Goal: Information Seeking & Learning: Understand process/instructions

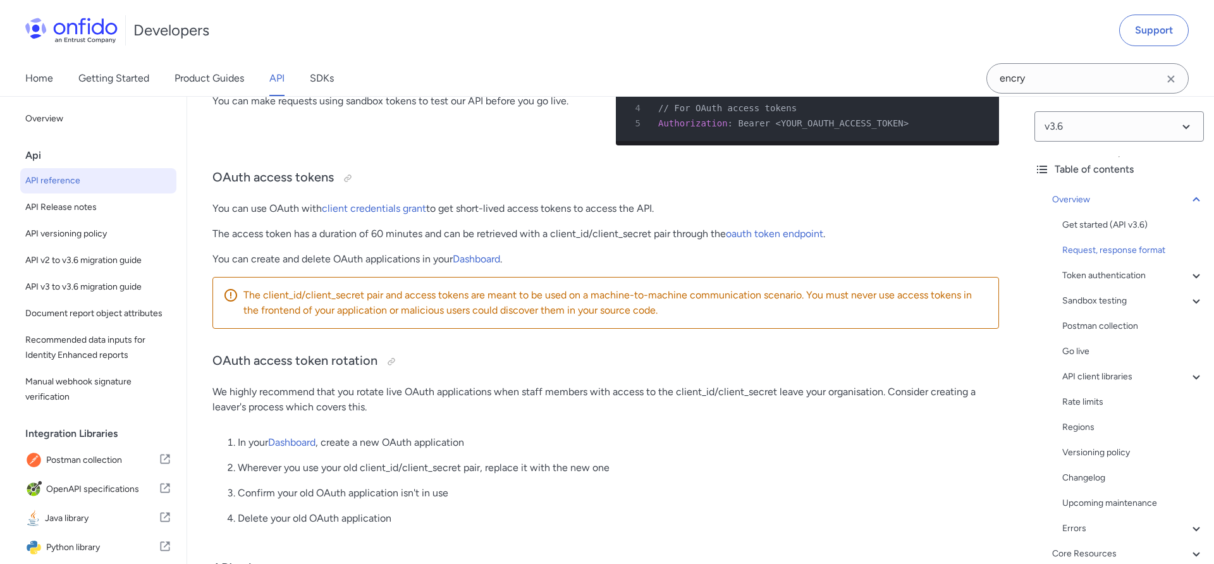
scroll to position [1027, 0]
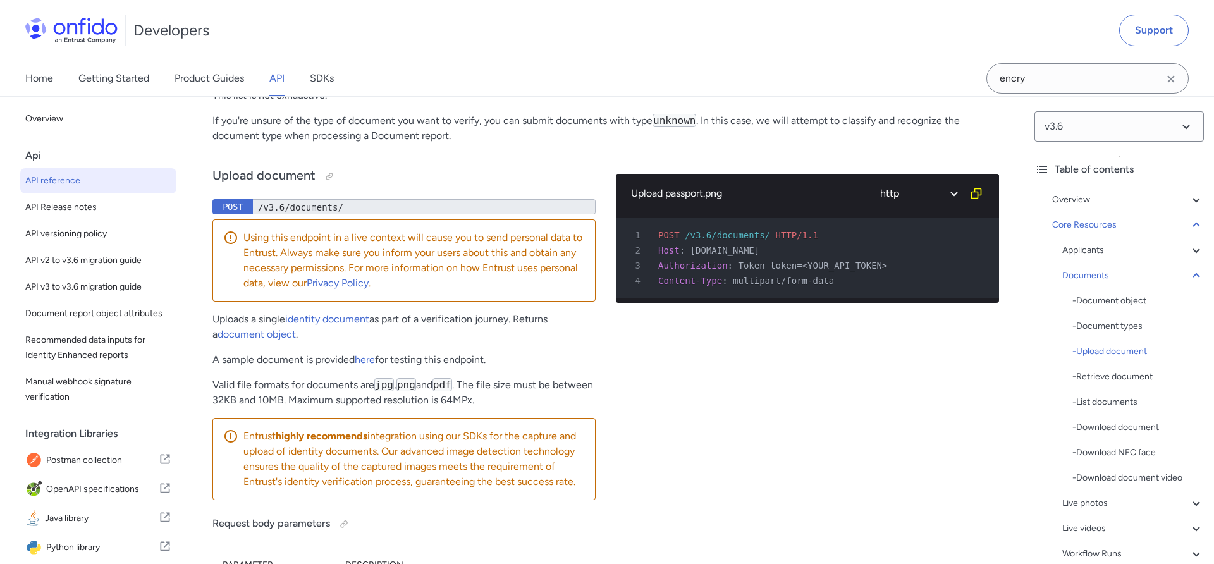
scroll to position [20758, 0]
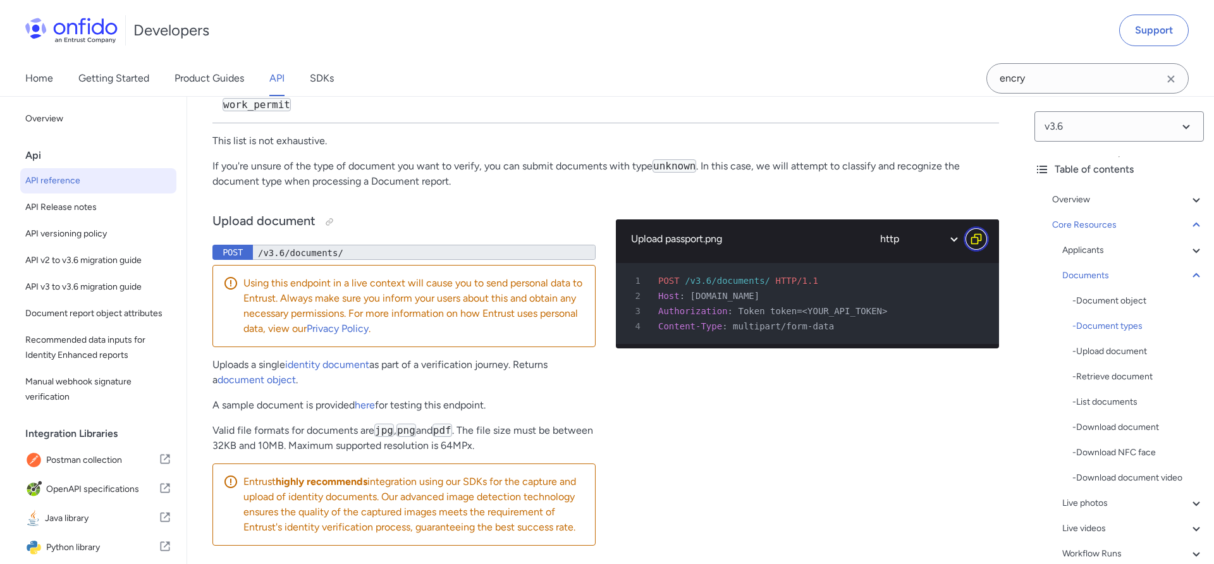
click at [977, 245] on icon "Copy code snippet button" at bounding box center [976, 239] width 13 height 13
click at [951, 254] on select "ruby python php javascript java http bash" at bounding box center [918, 239] width 95 height 29
select select "java"
click at [871, 254] on select "ruby python php javascript java http bash" at bounding box center [918, 239] width 95 height 29
select select "java"
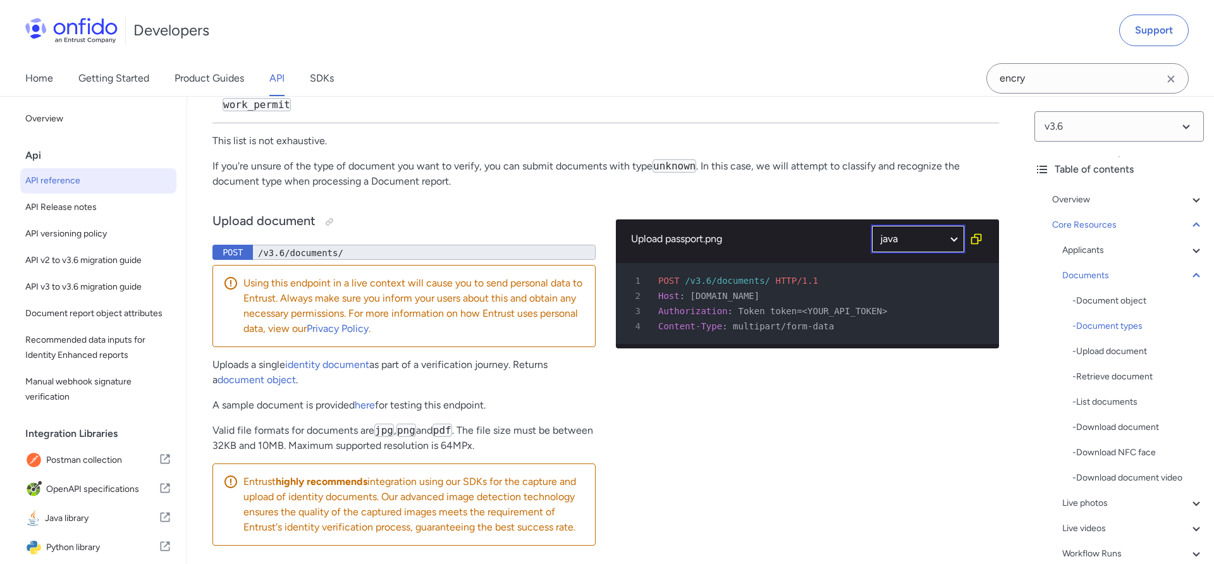
select select "java"
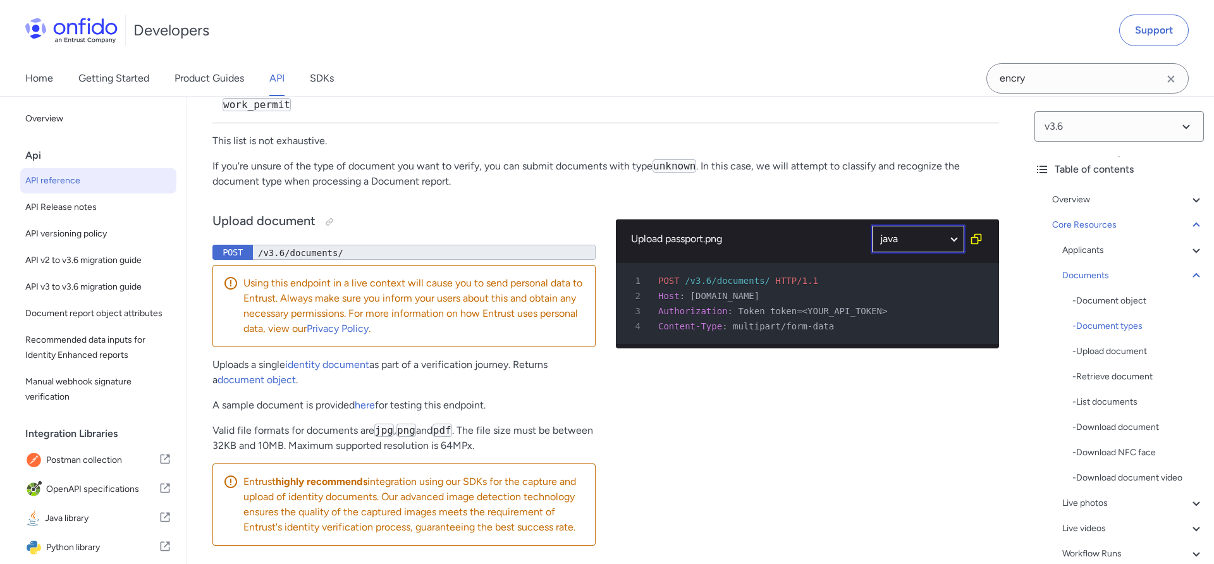
select select "java"
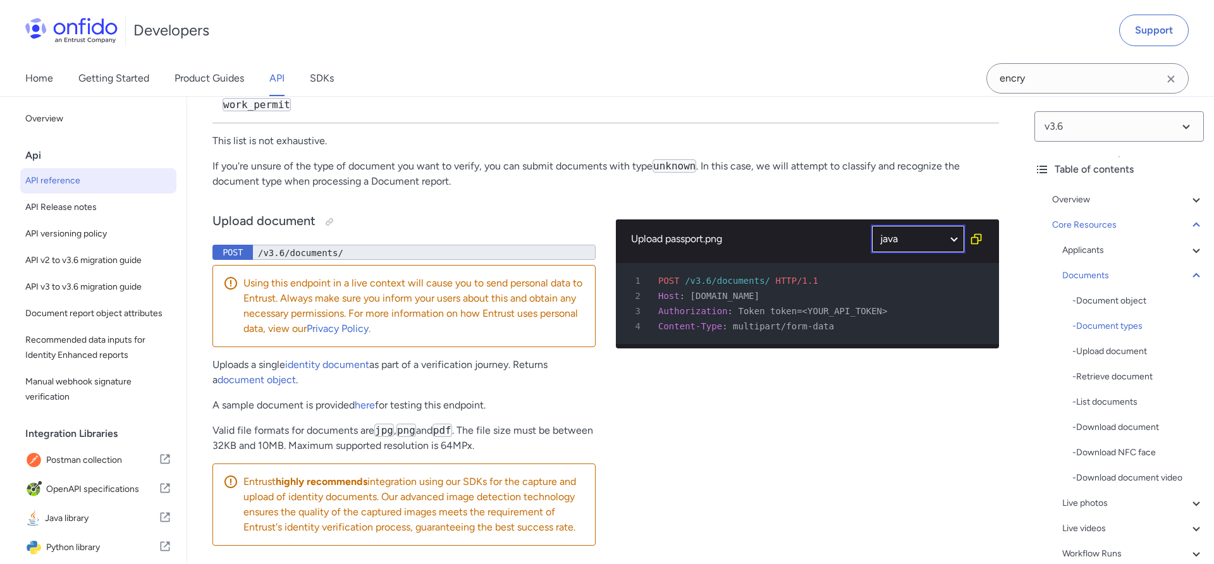
select select "java"
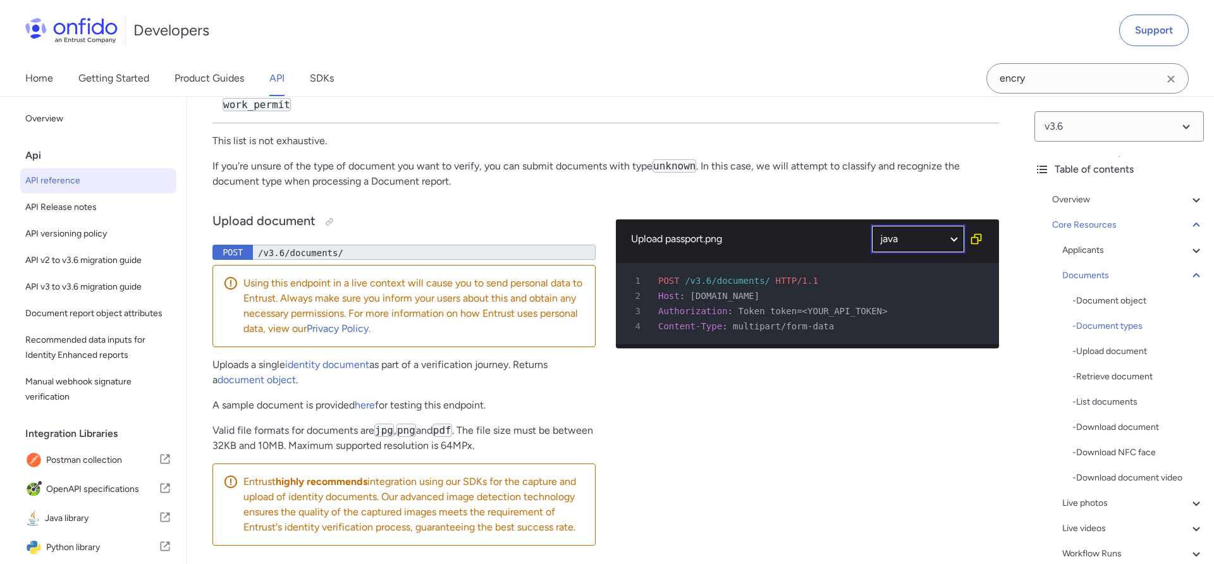
select select "java"
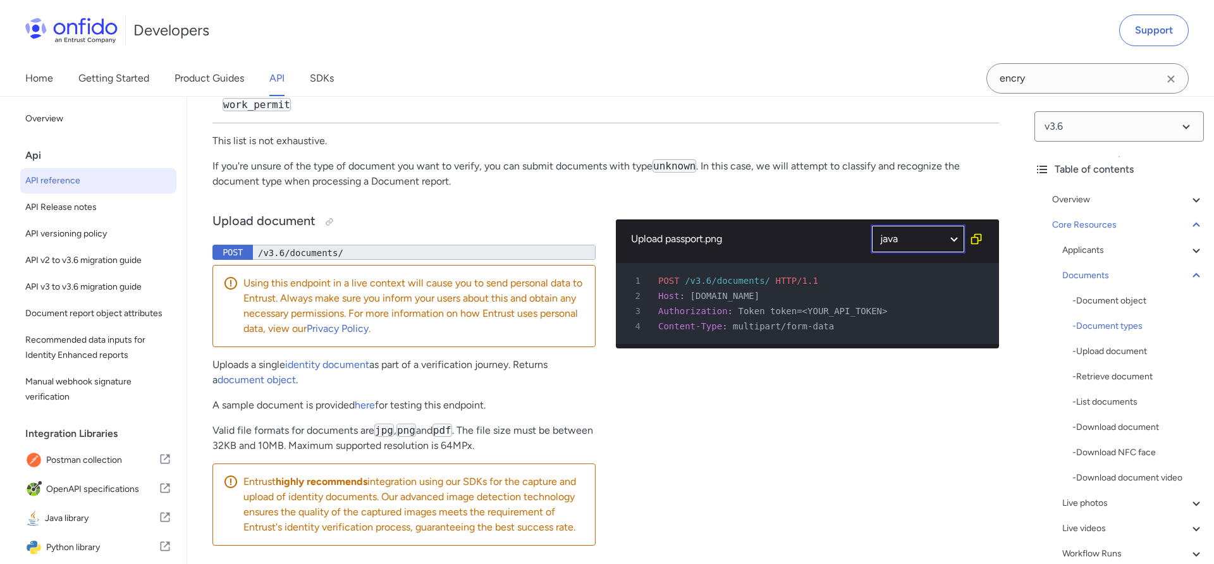
select select "java"
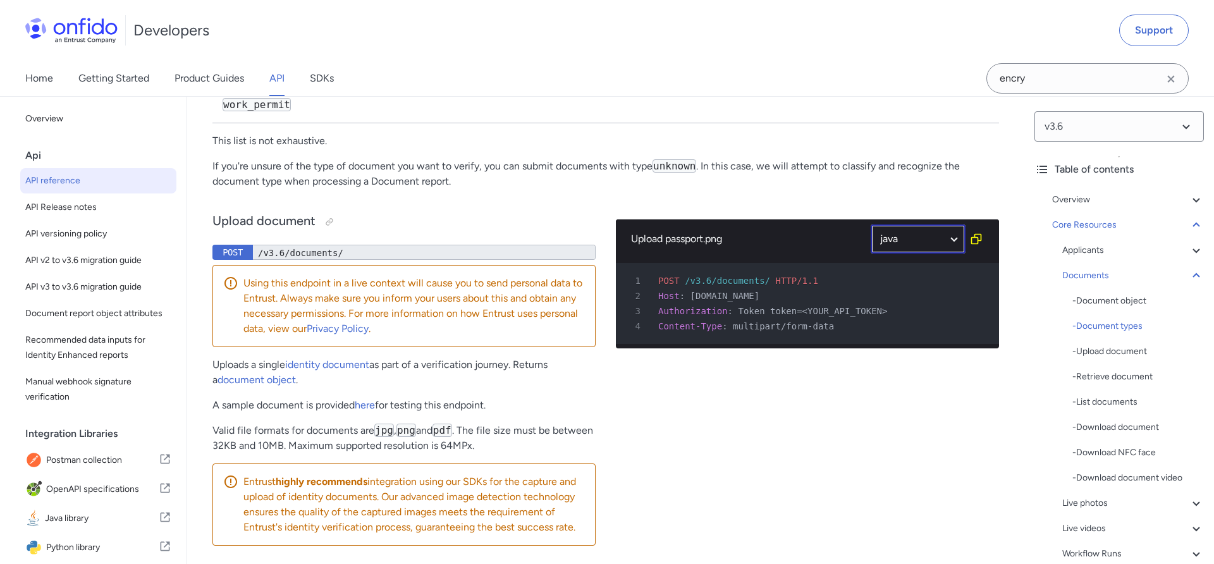
select select "java"
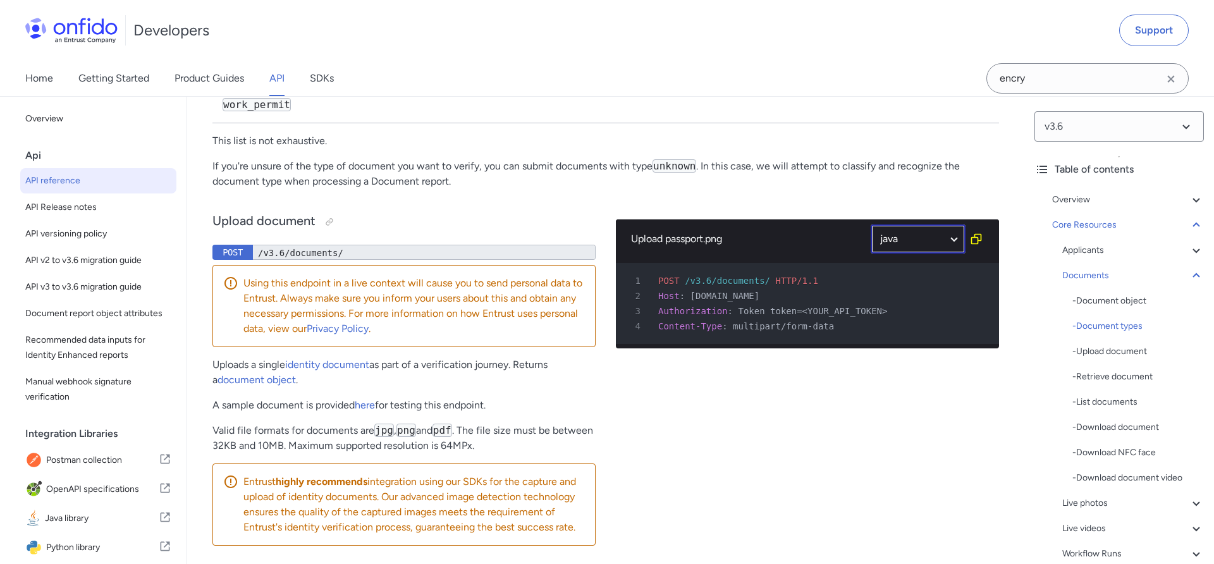
select select "java"
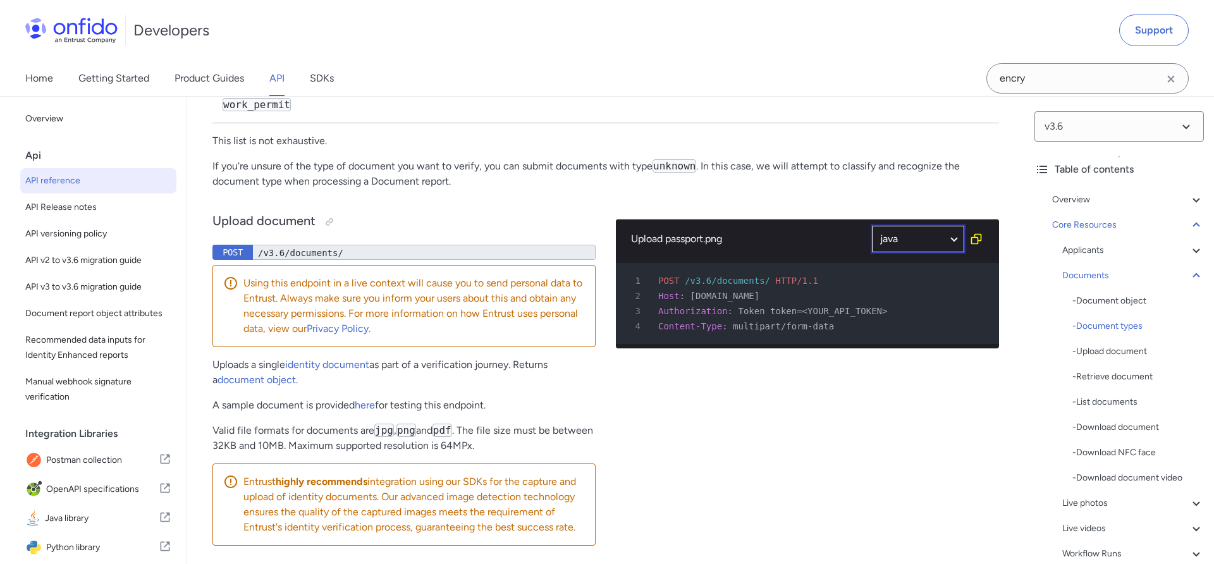
select select "java"
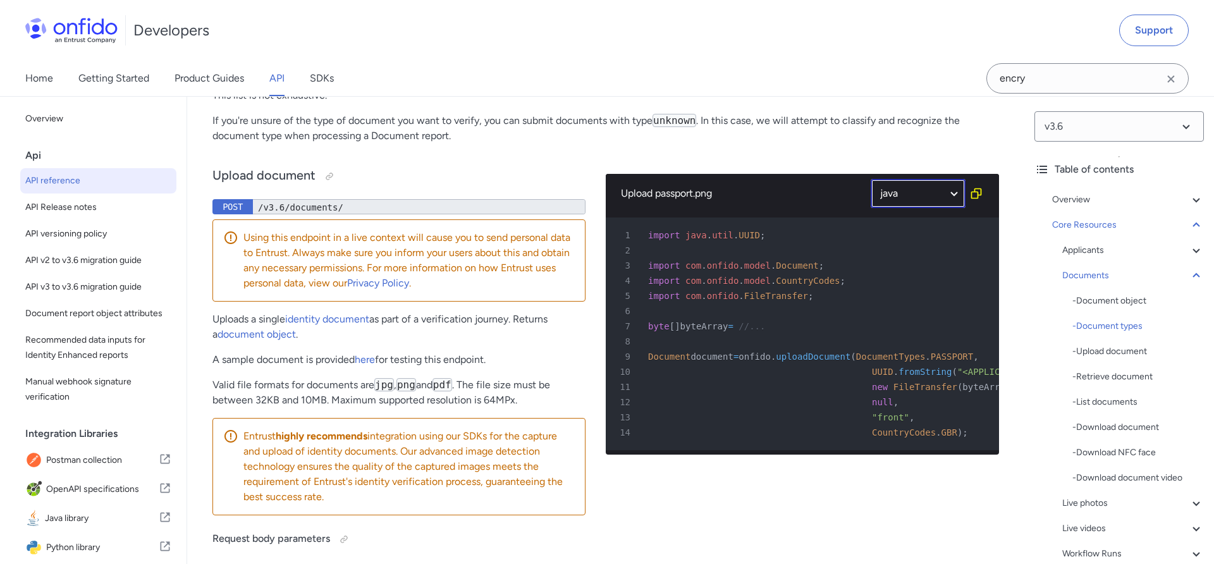
scroll to position [20743, 0]
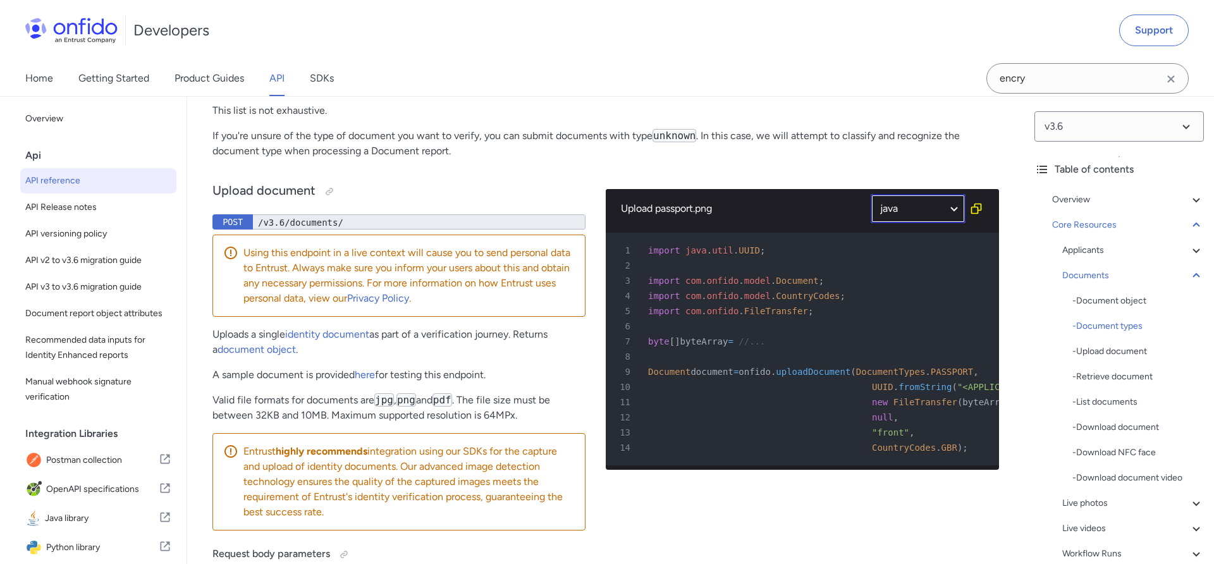
click at [937, 223] on select "ruby python php javascript java http bash" at bounding box center [918, 208] width 95 height 29
select select "javascript"
click at [871, 223] on select "ruby python php javascript java http bash" at bounding box center [918, 208] width 95 height 29
select select "javascript"
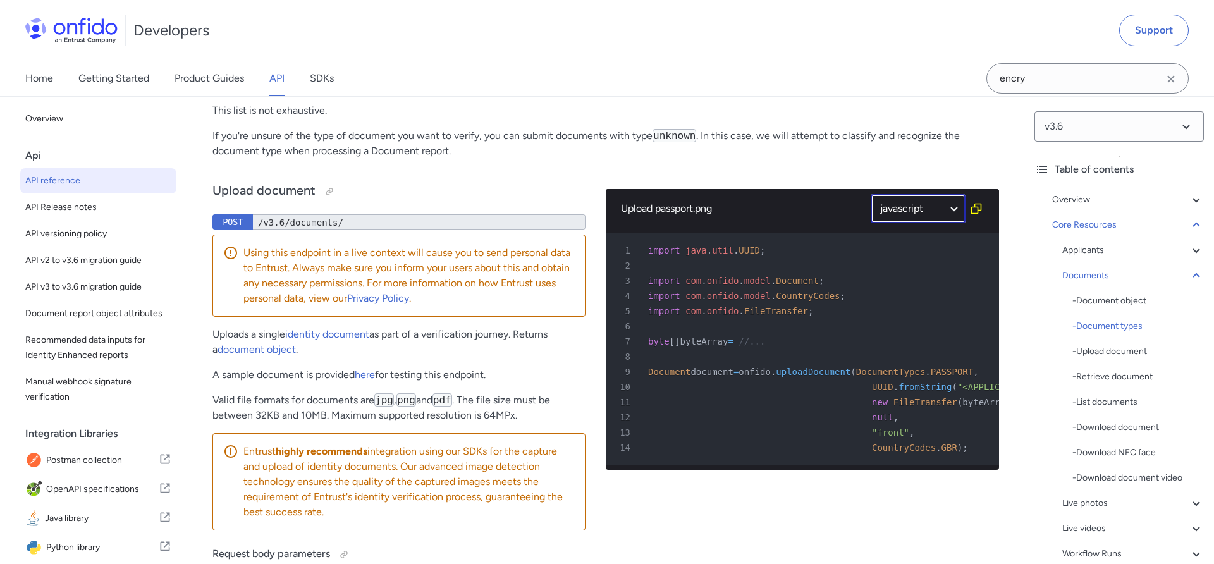
select select "javascript"
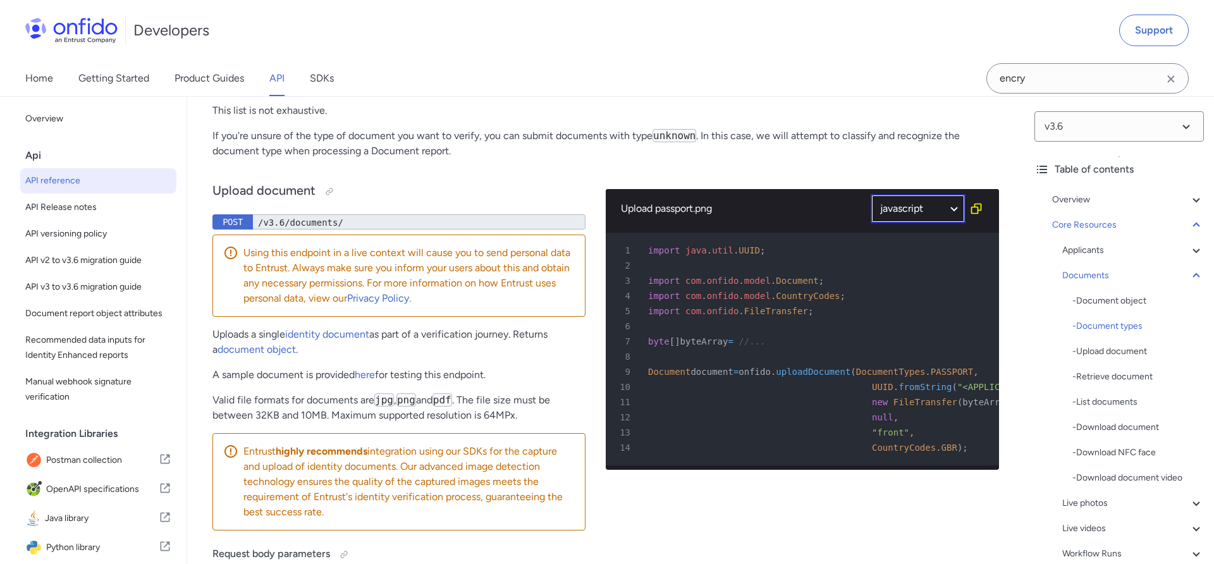
select select "javascript"
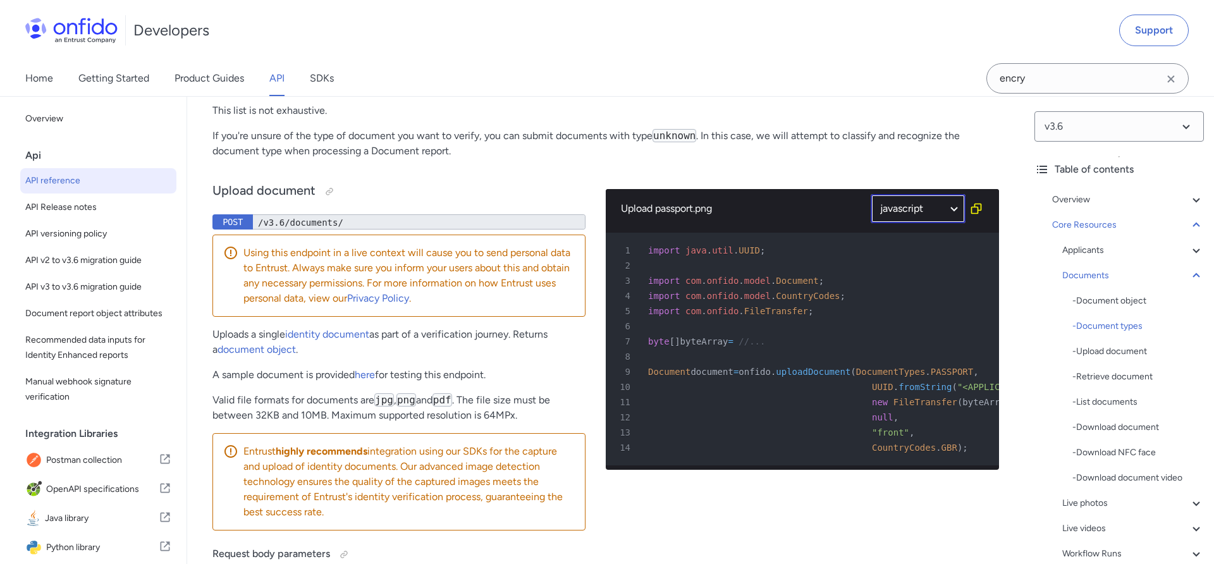
select select "javascript"
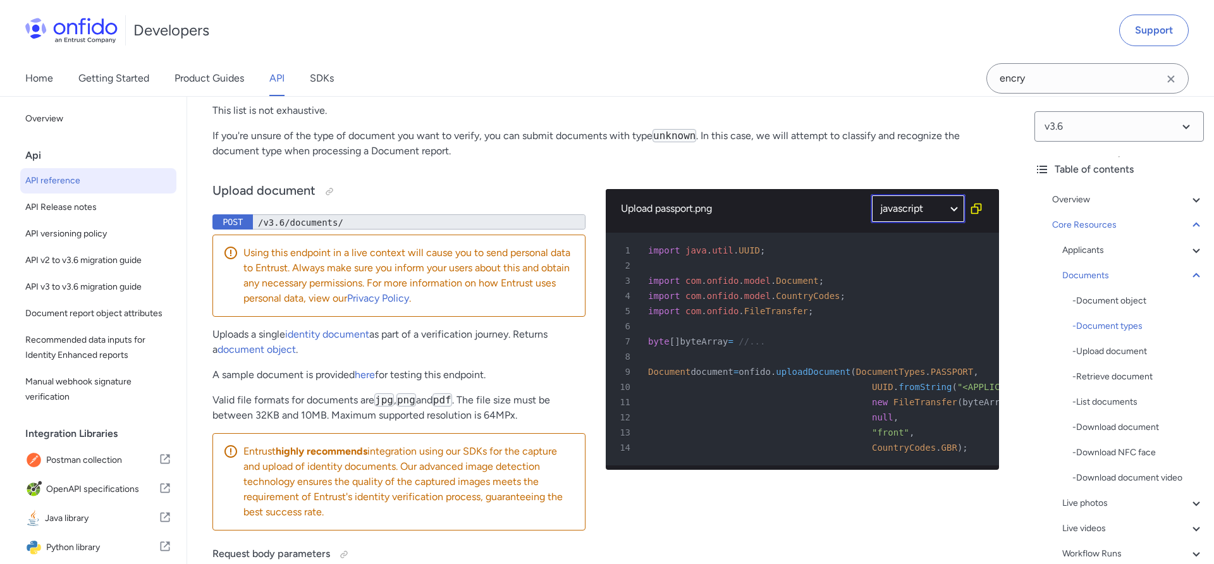
select select "javascript"
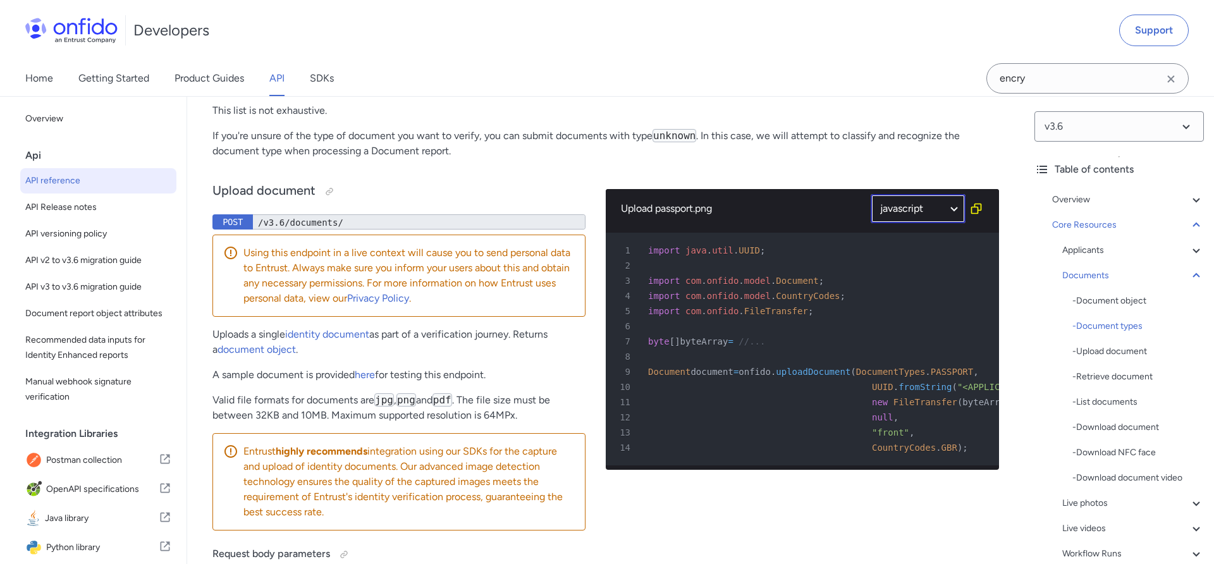
select select "javascript"
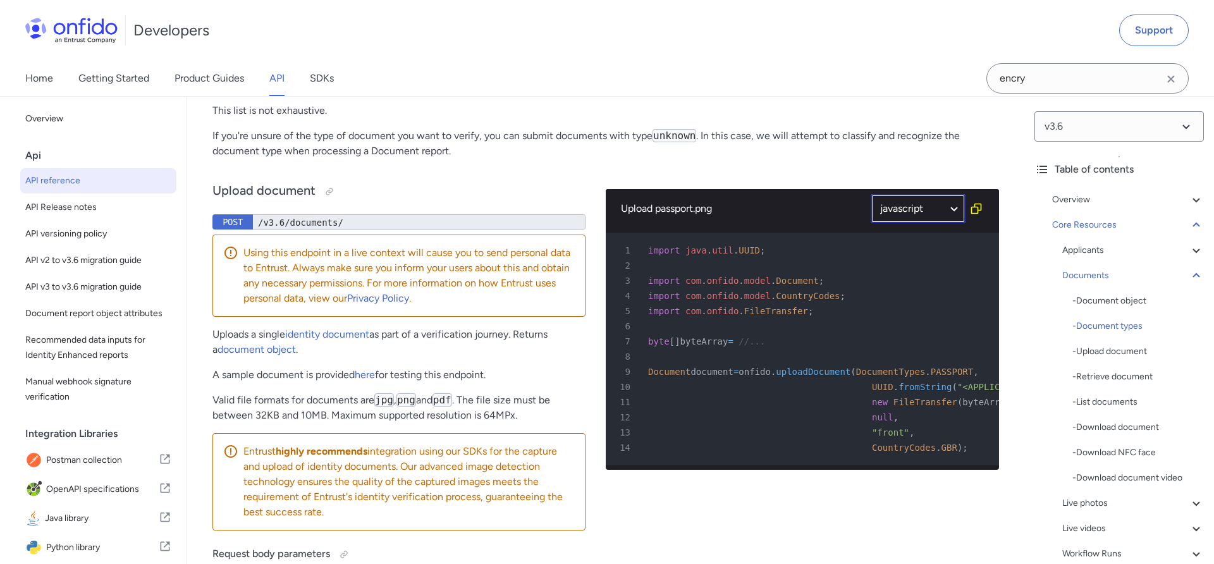
select select "javascript"
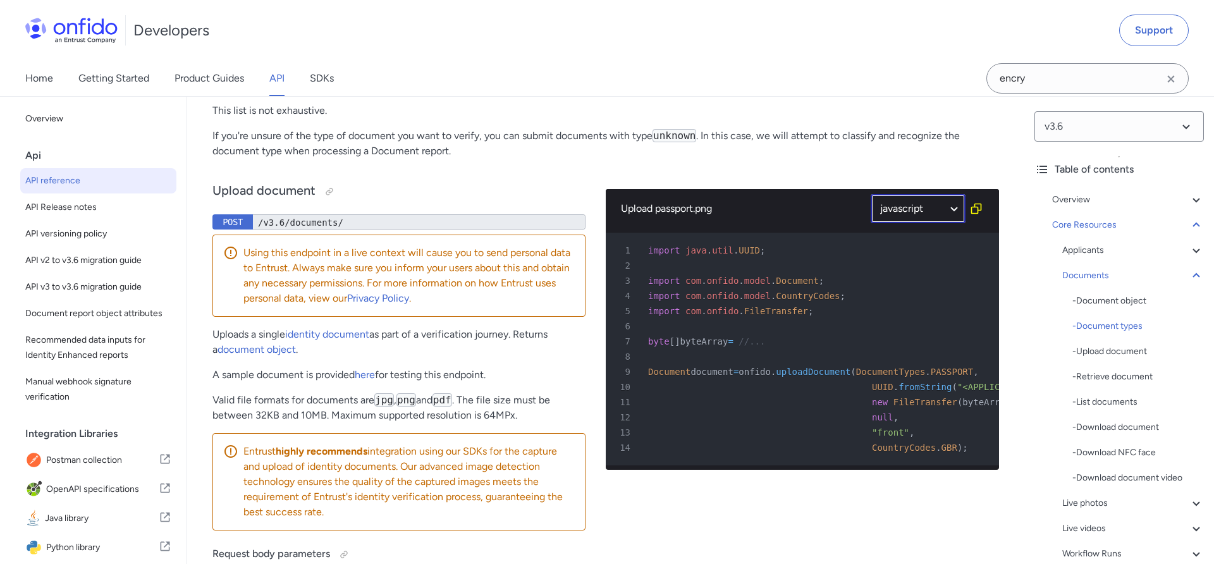
select select "javascript"
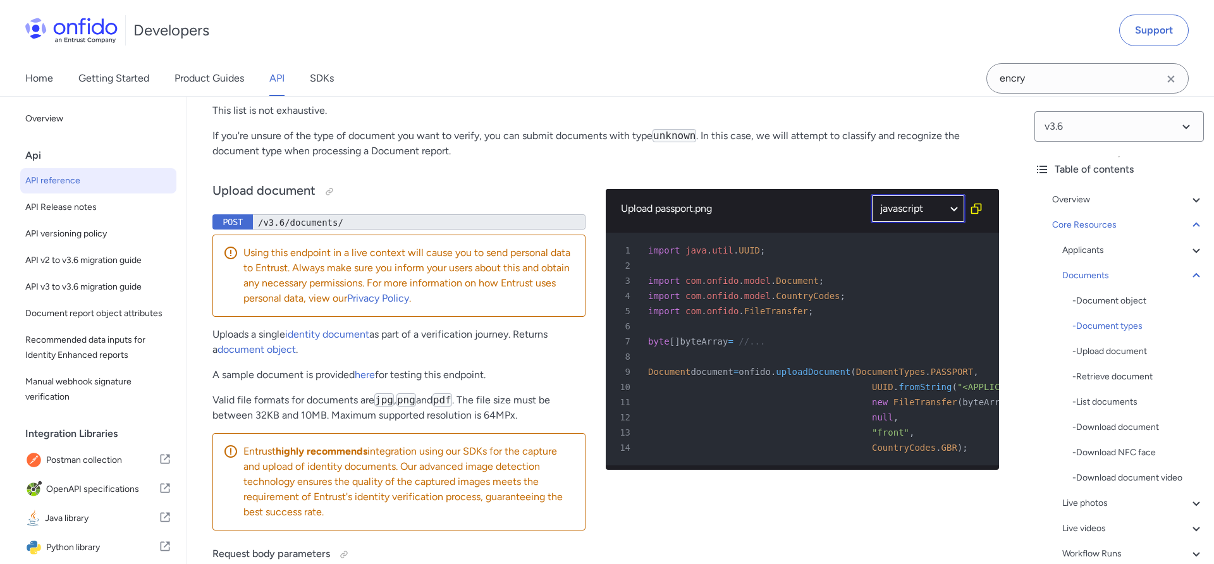
select select "javascript"
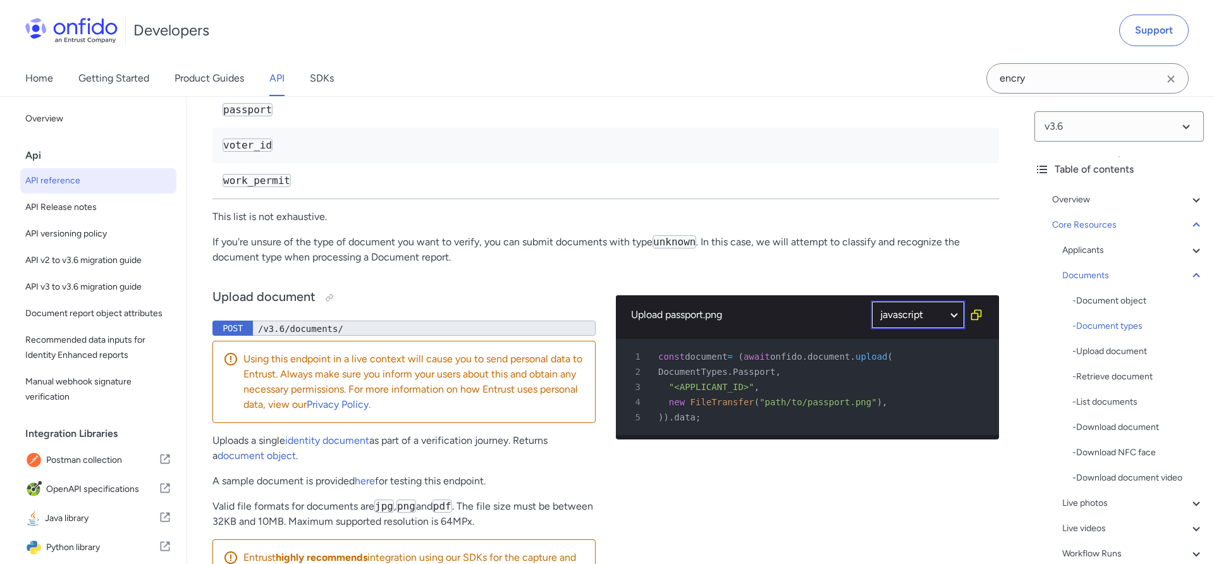
scroll to position [20834, 0]
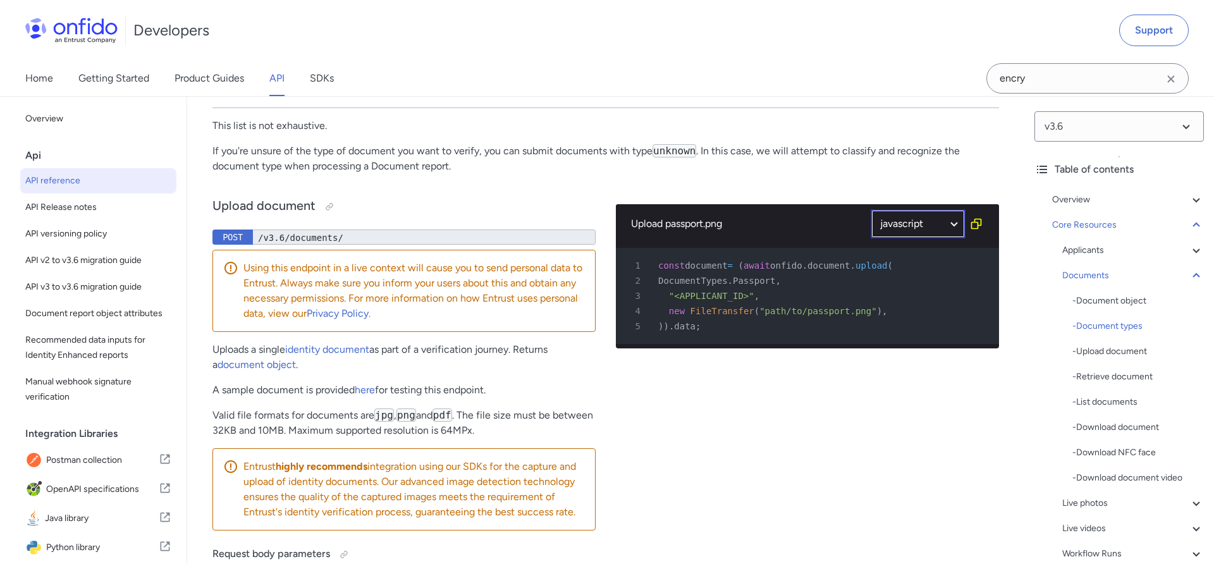
click at [932, 238] on select "ruby python php javascript java http bash" at bounding box center [918, 223] width 95 height 29
select select "http"
click at [871, 238] on select "ruby python php javascript java http bash" at bounding box center [918, 223] width 95 height 29
select select "http"
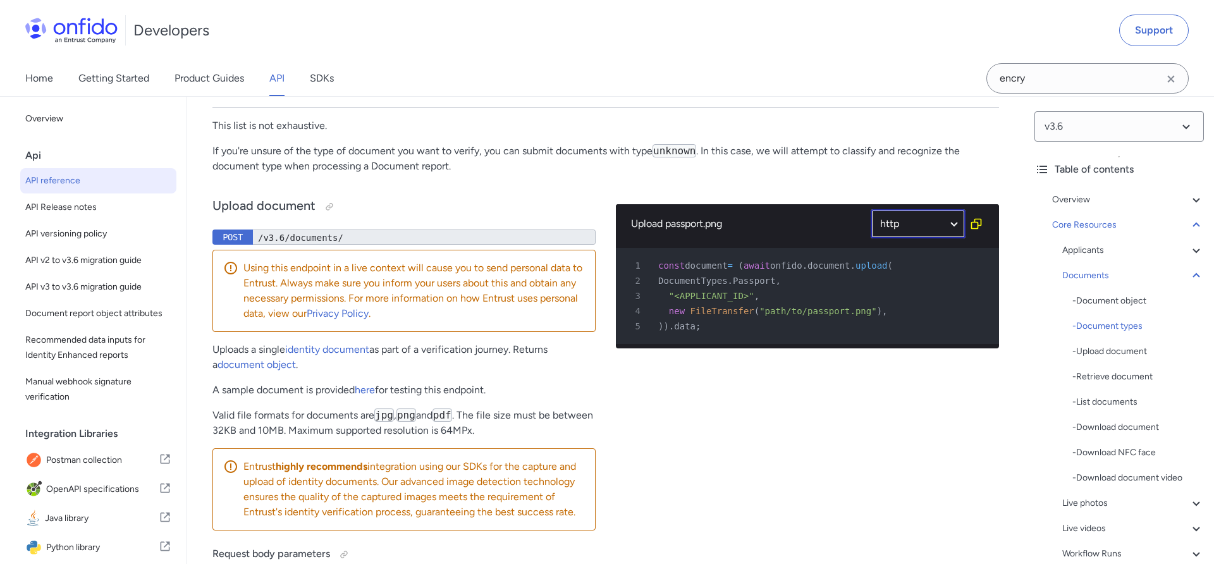
select select "http"
select select "ruby"
select select "http"
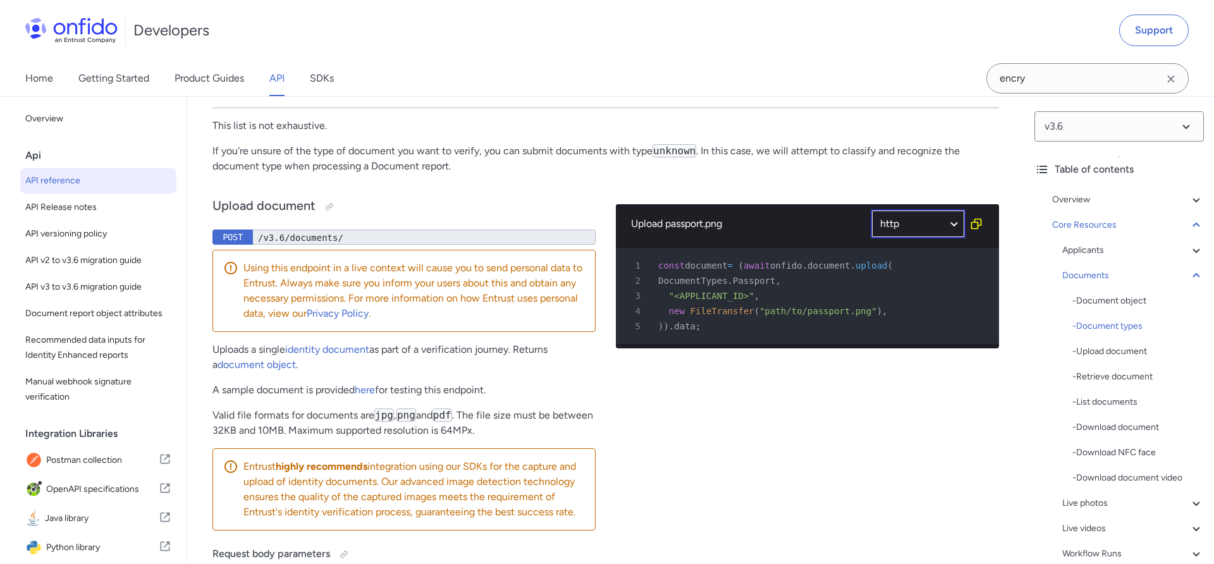
select select "http"
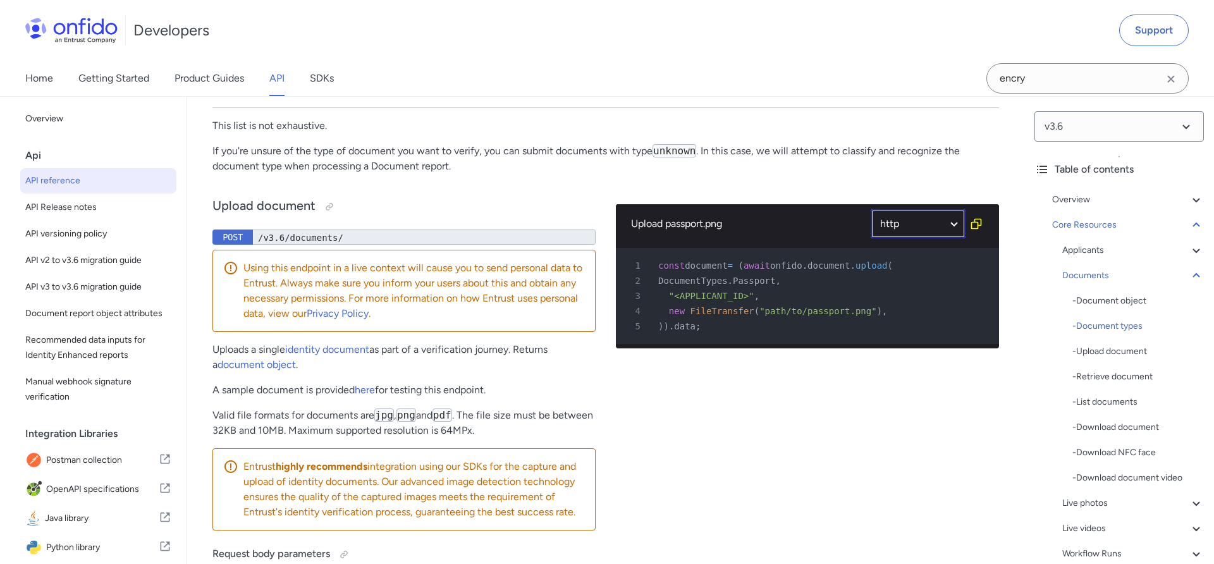
select select "http"
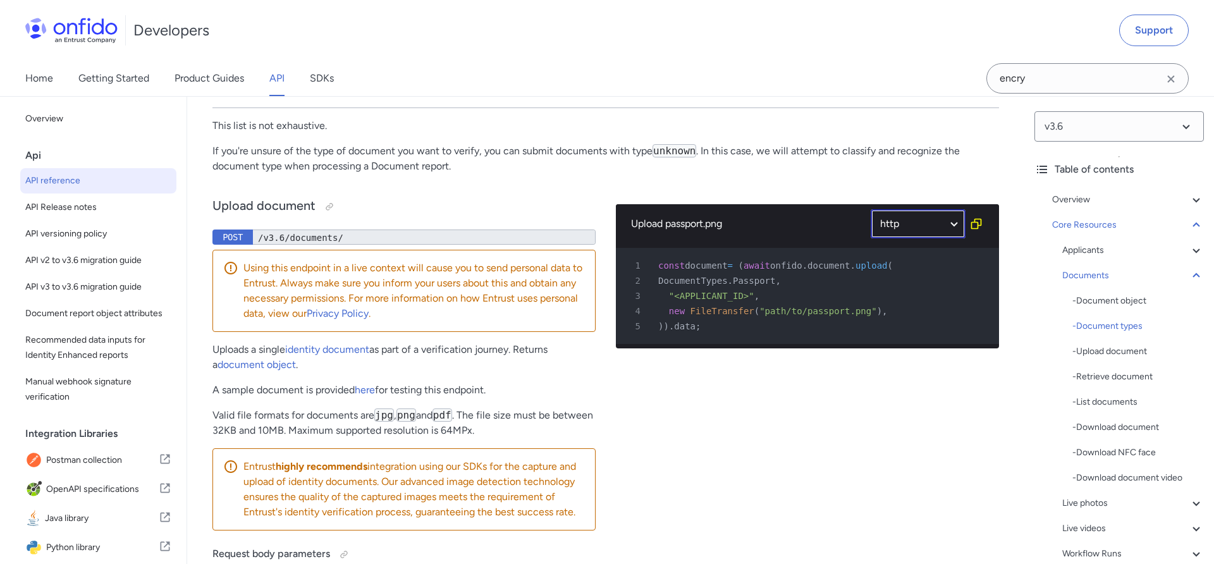
select select "http"
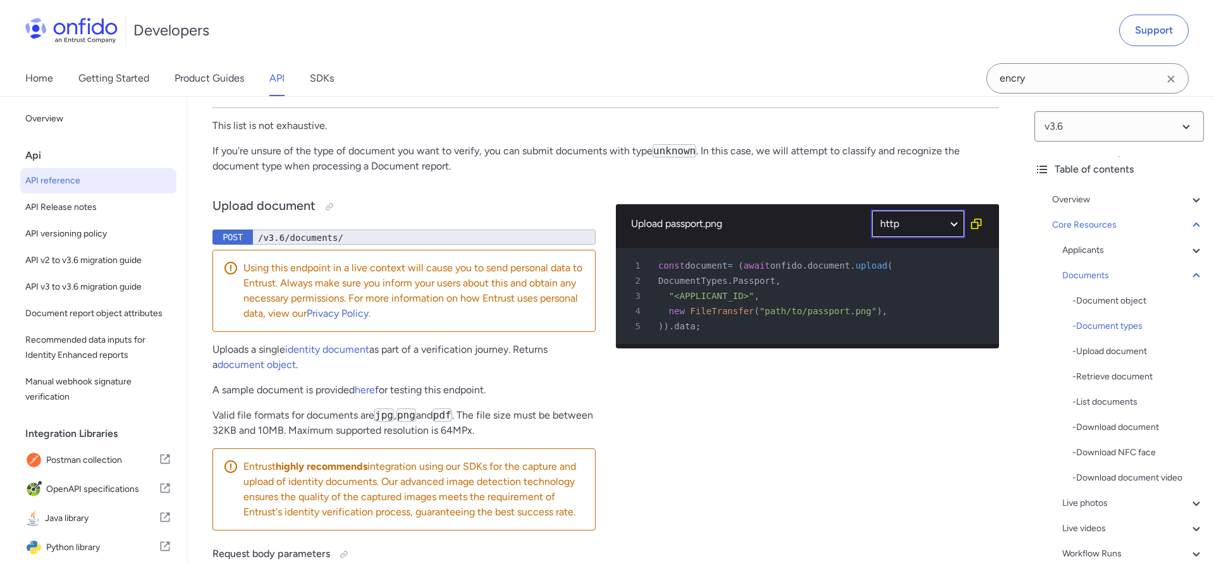
select select "http"
select select "ruby"
select select "http"
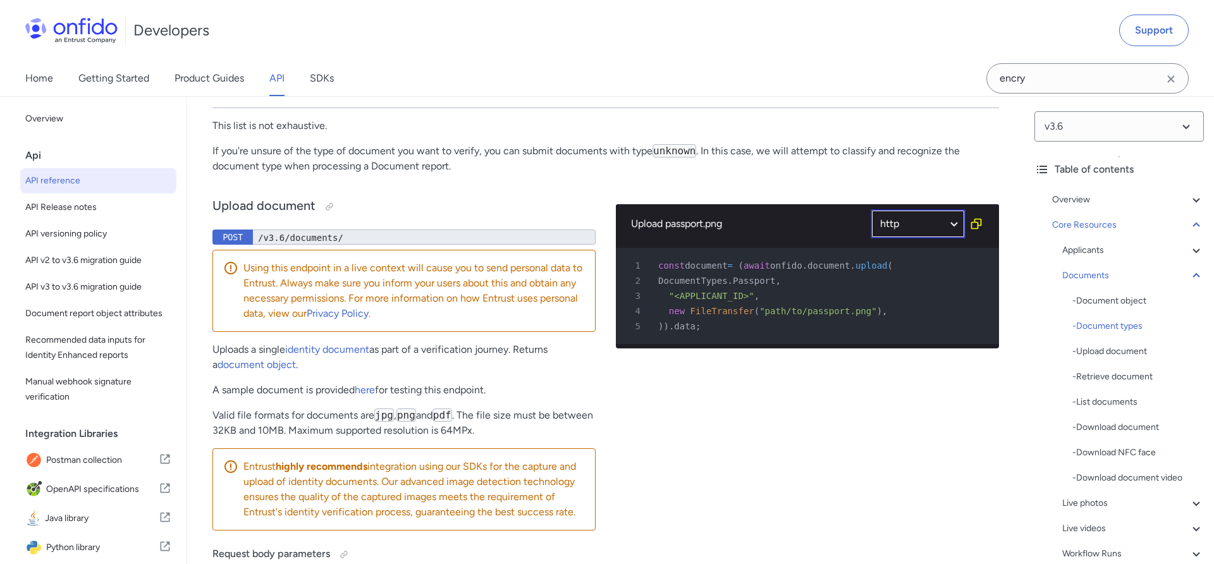
select select "http"
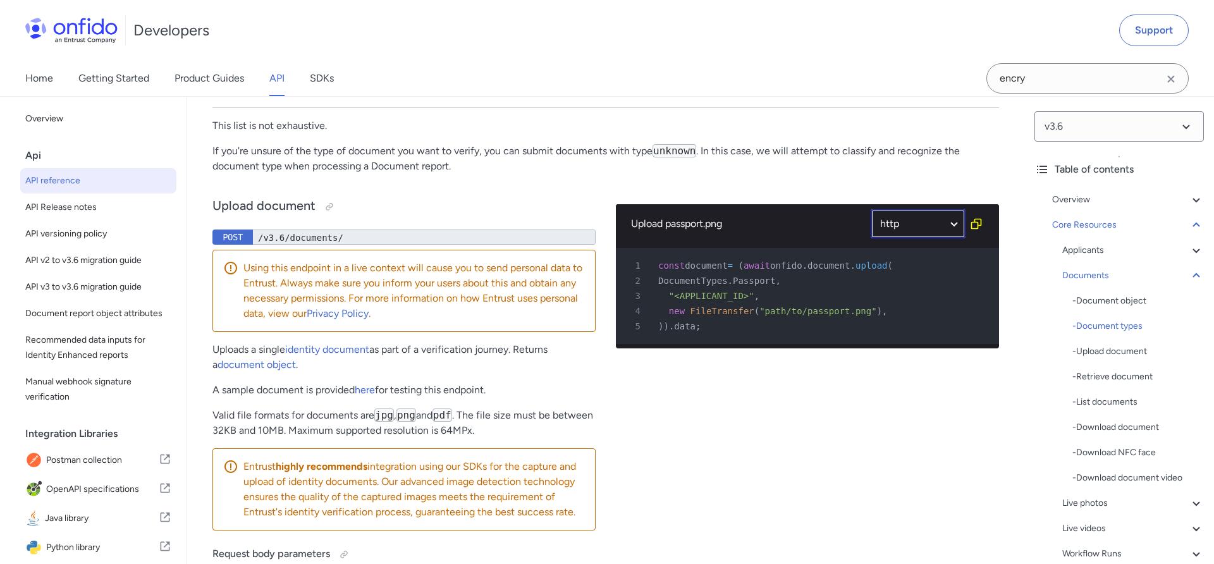
select select "http"
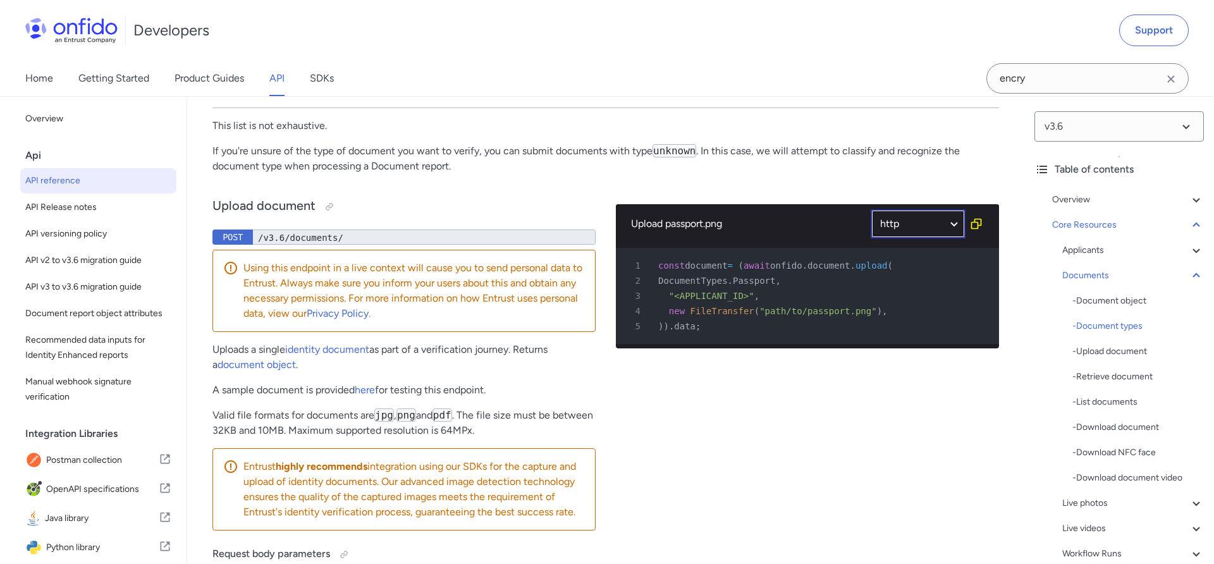
select select "http"
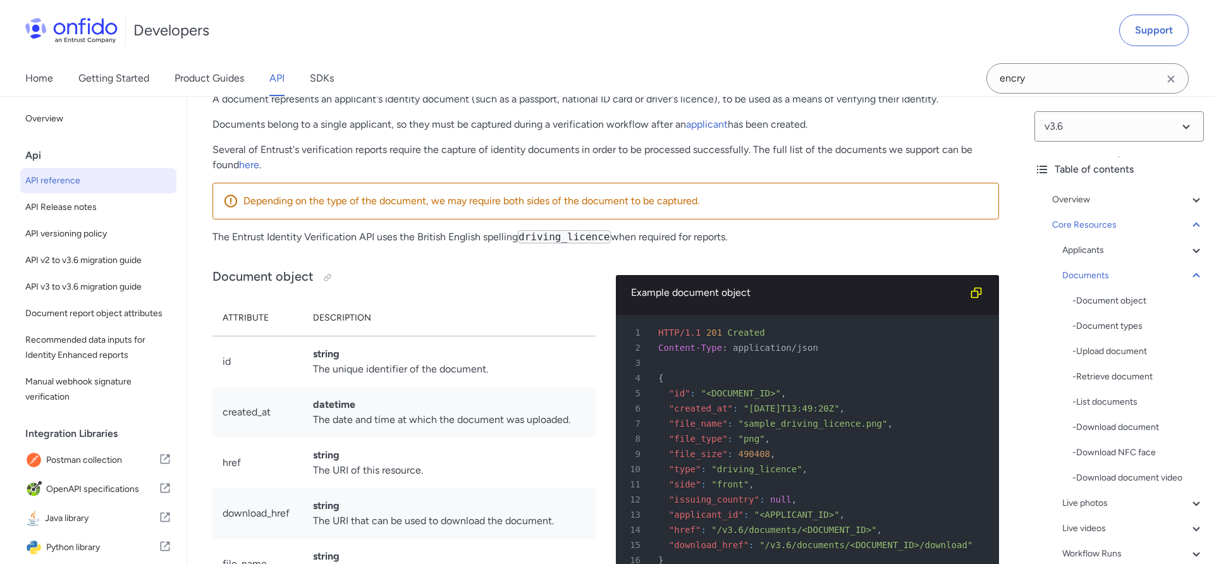
scroll to position [19608, 0]
click at [692, 77] on h2 "Documents" at bounding box center [606, 67] width 787 height 22
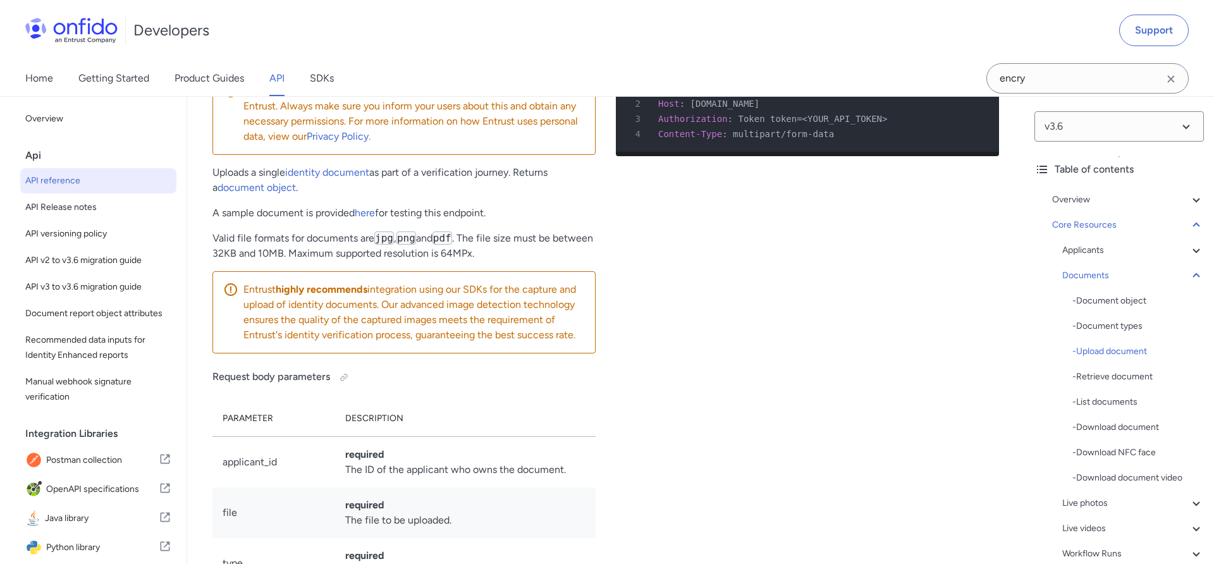
scroll to position [20785, 0]
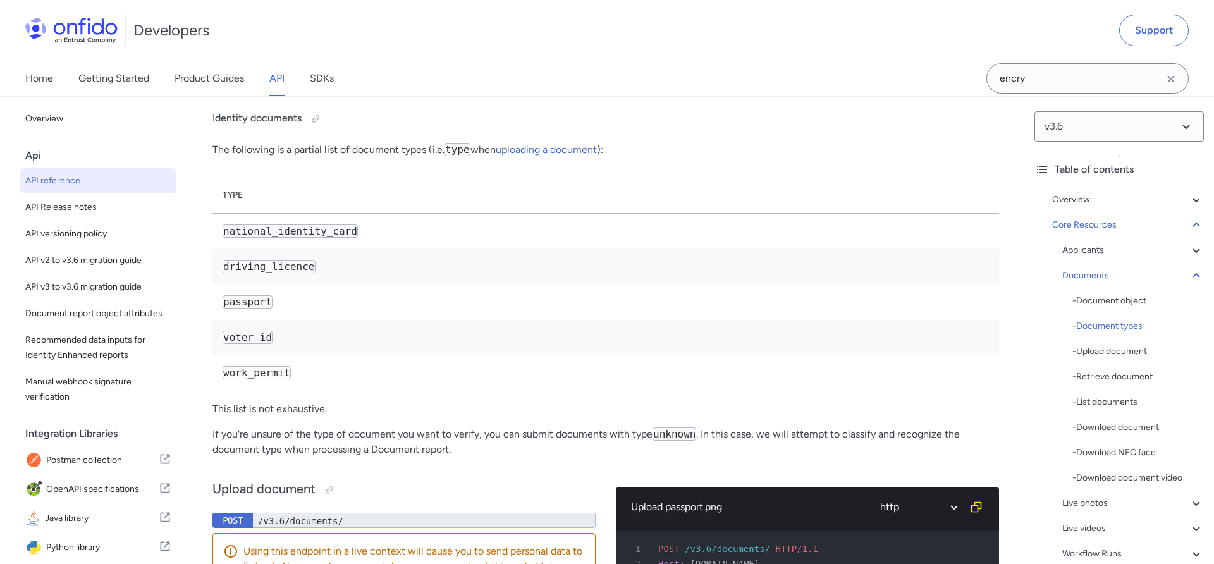
scroll to position [20491, 0]
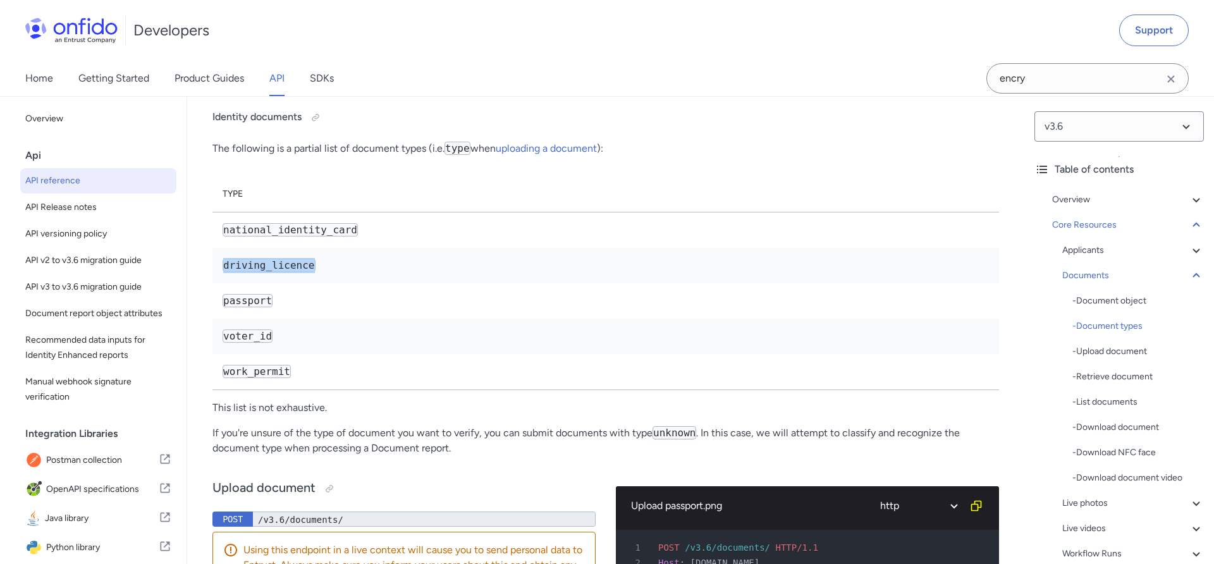
drag, startPoint x: 314, startPoint y: 331, endPoint x: 223, endPoint y: 333, distance: 90.4
click at [223, 272] on code "driving_licence" at bounding box center [269, 265] width 93 height 13
copy code "driving_licence"
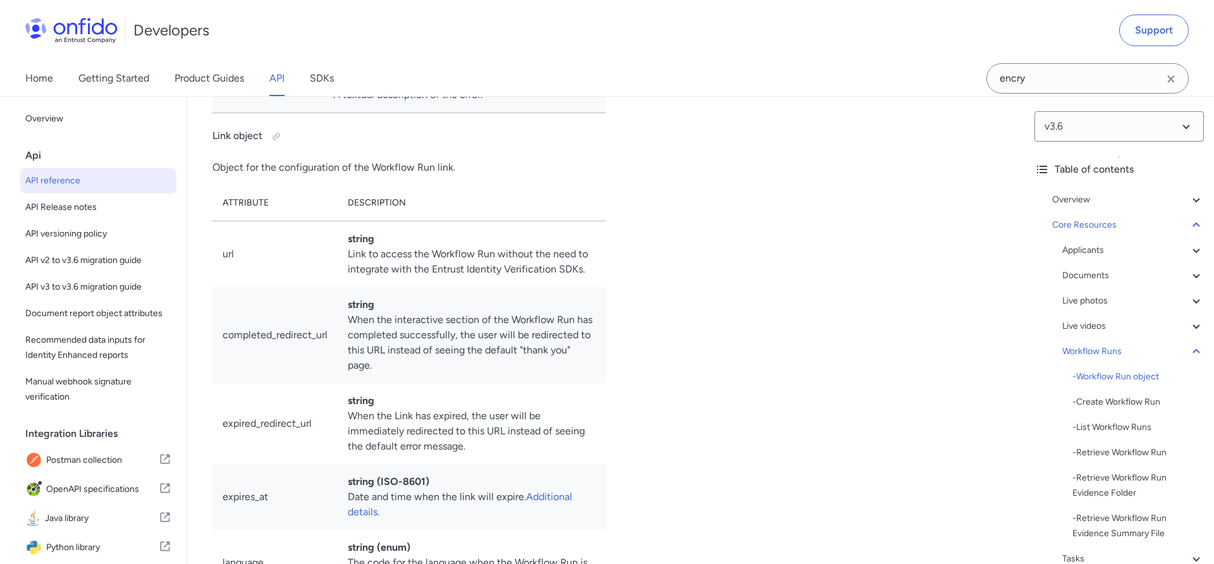
scroll to position [29255, 0]
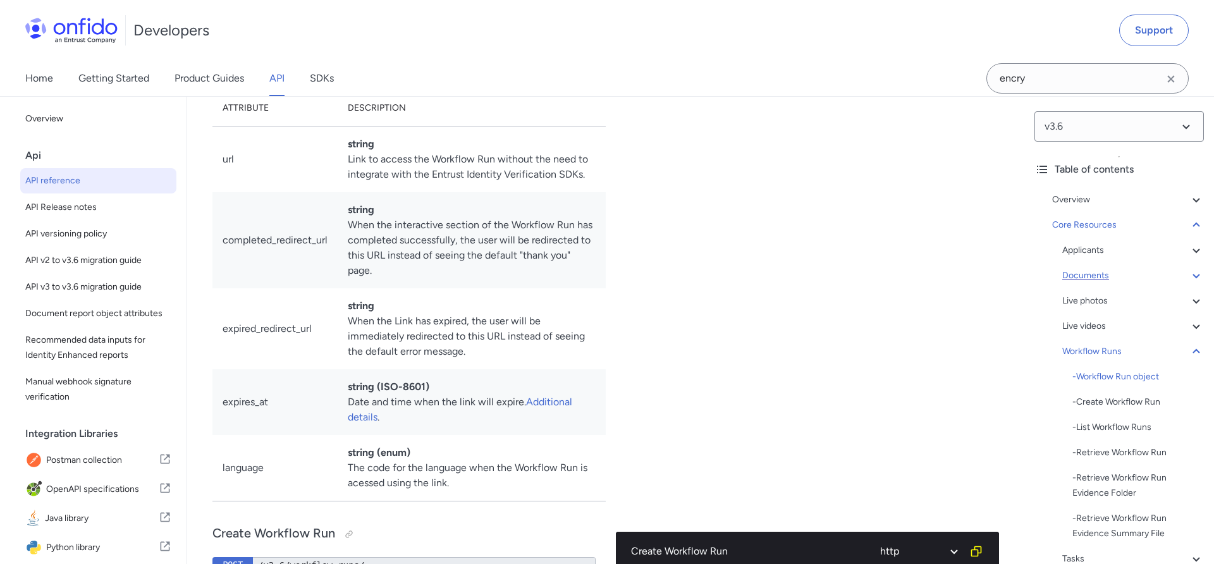
click at [1195, 278] on icon at bounding box center [1196, 275] width 15 height 15
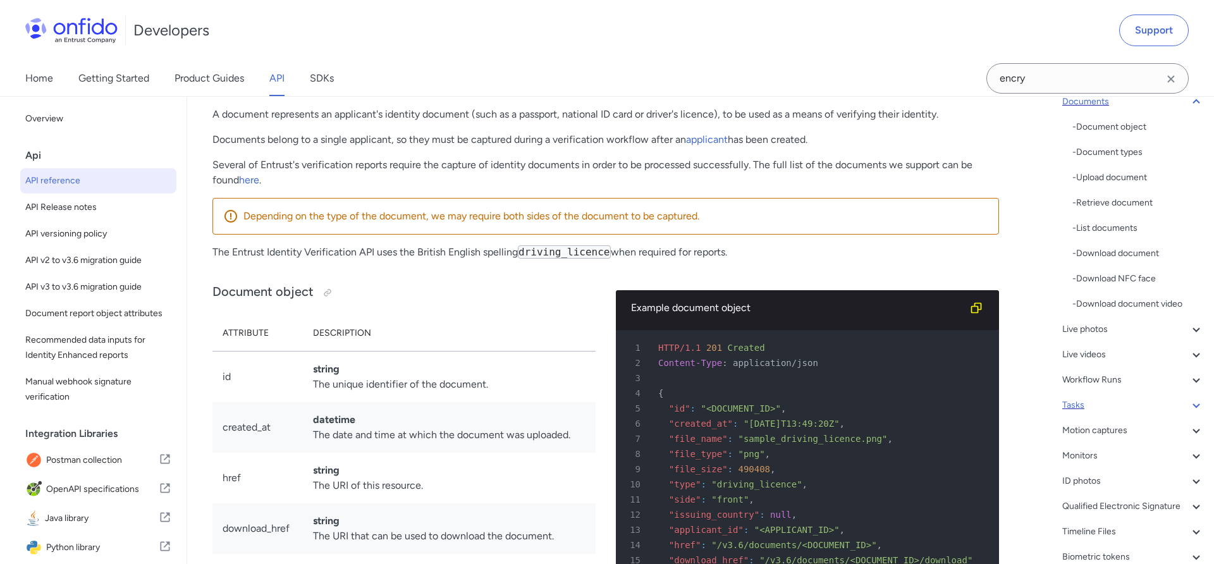
scroll to position [185, 0]
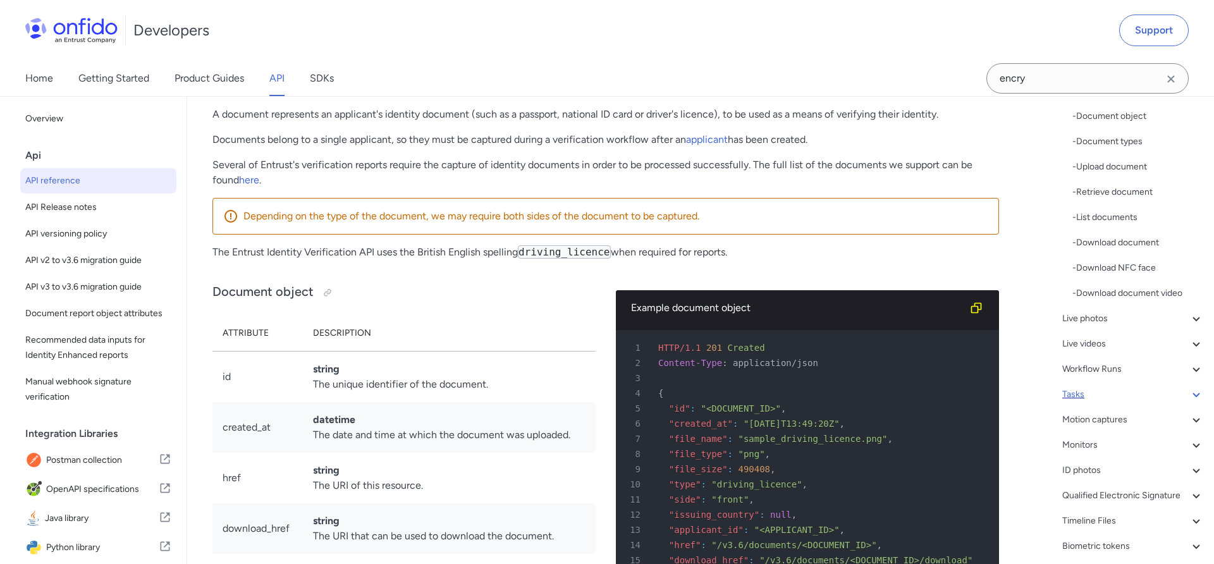
click at [1133, 400] on div "Tasks" at bounding box center [1134, 394] width 142 height 15
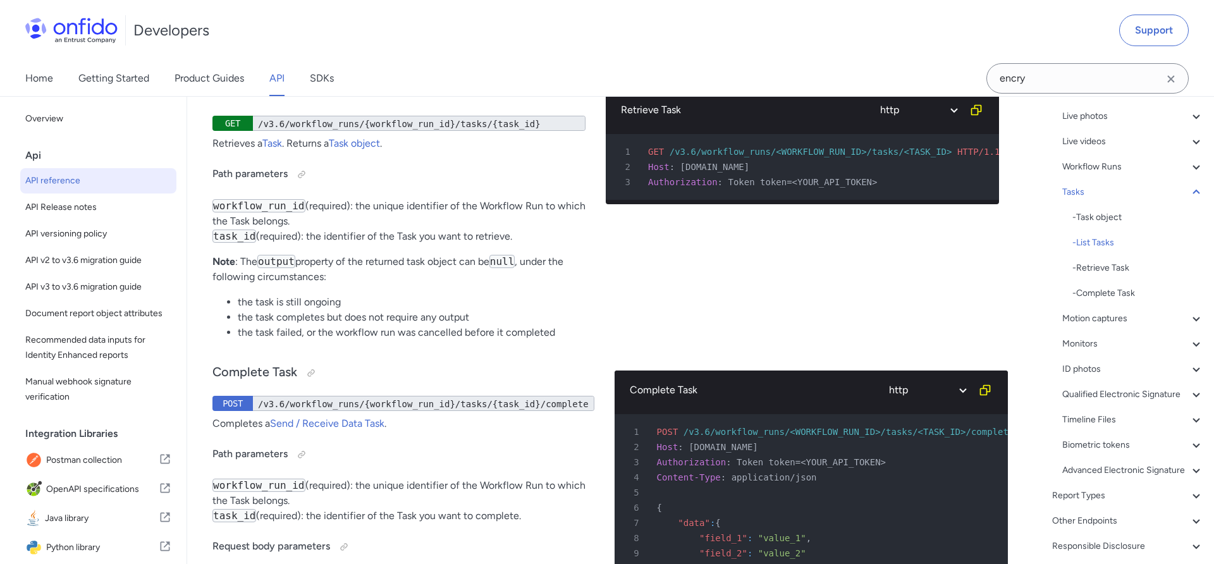
scroll to position [34058, 0]
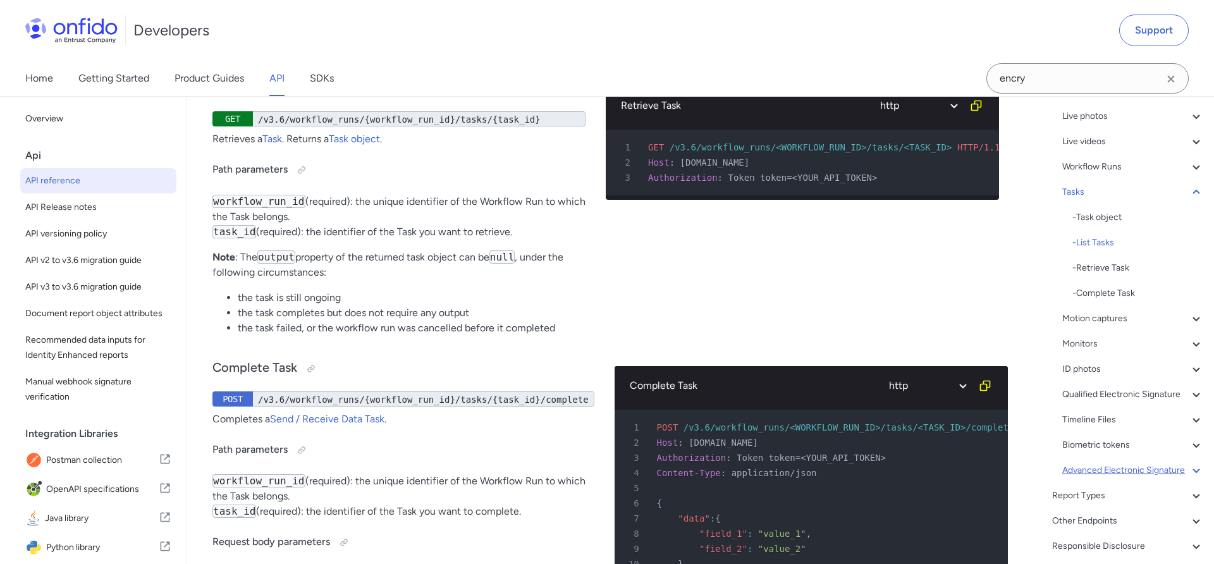
click at [1192, 475] on icon at bounding box center [1196, 470] width 15 height 15
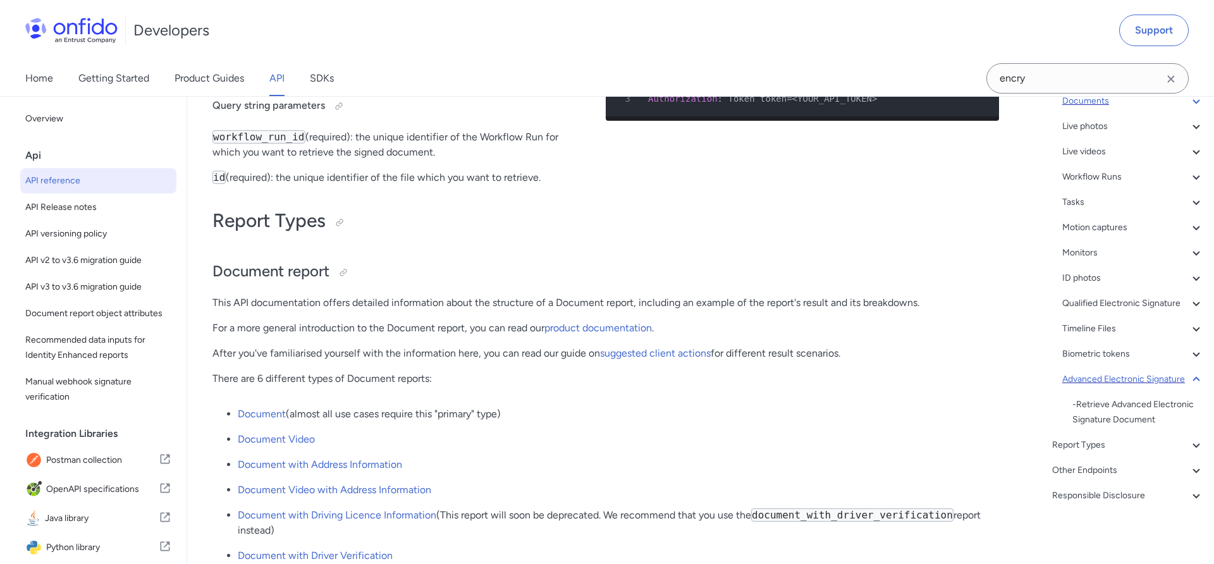
scroll to position [16, 0]
click at [456, 233] on h1 "Report Types" at bounding box center [606, 220] width 787 height 25
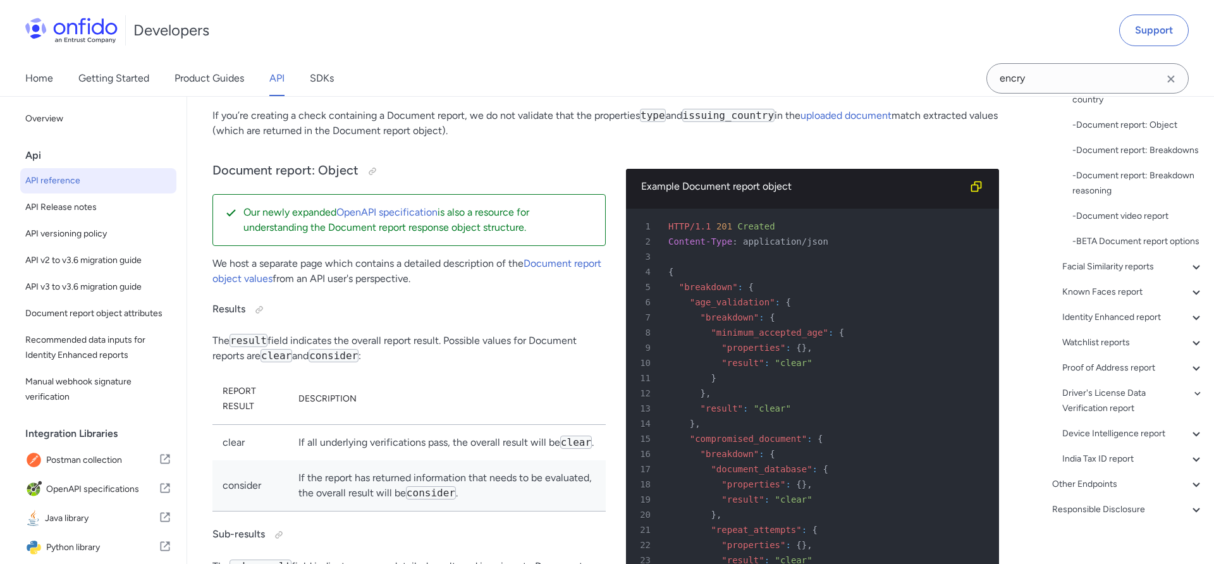
scroll to position [256, 0]
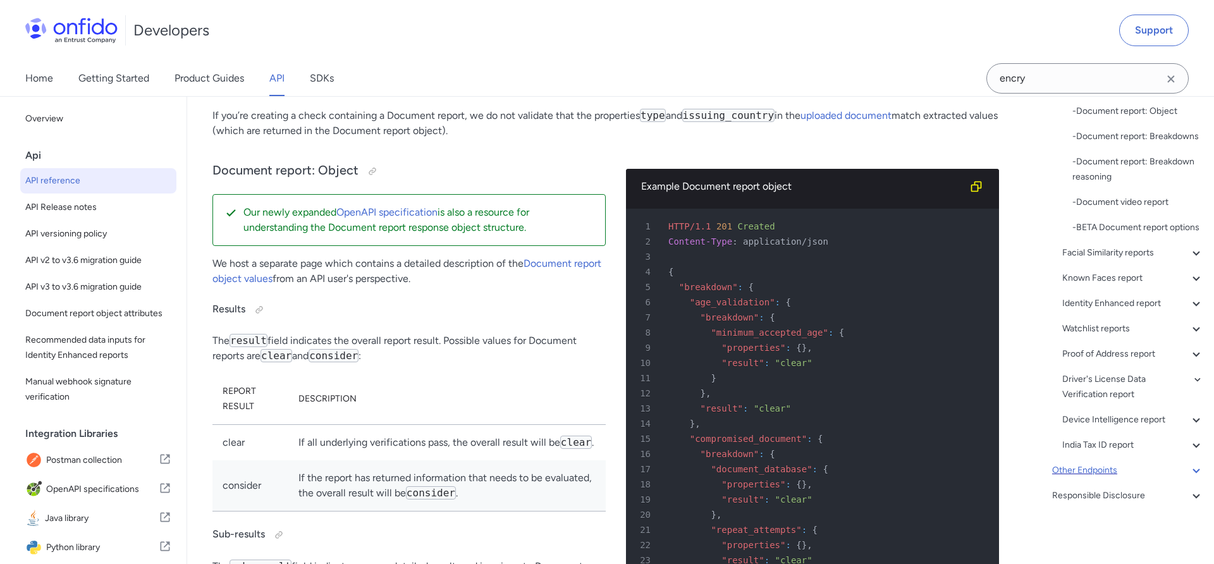
click at [1198, 467] on icon at bounding box center [1196, 470] width 15 height 15
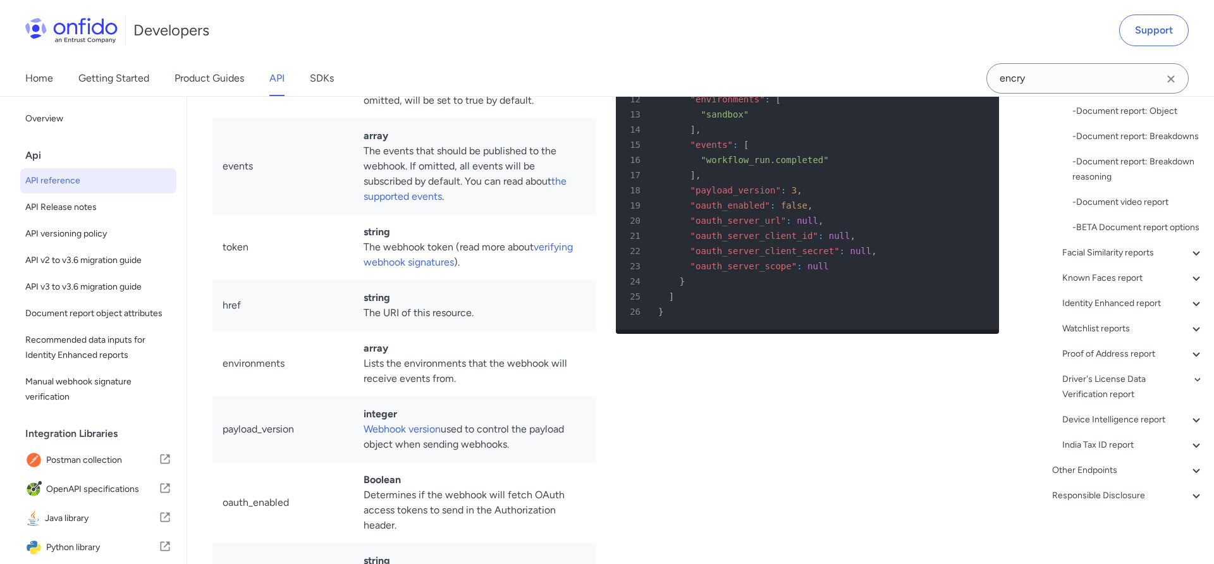
scroll to position [58, 0]
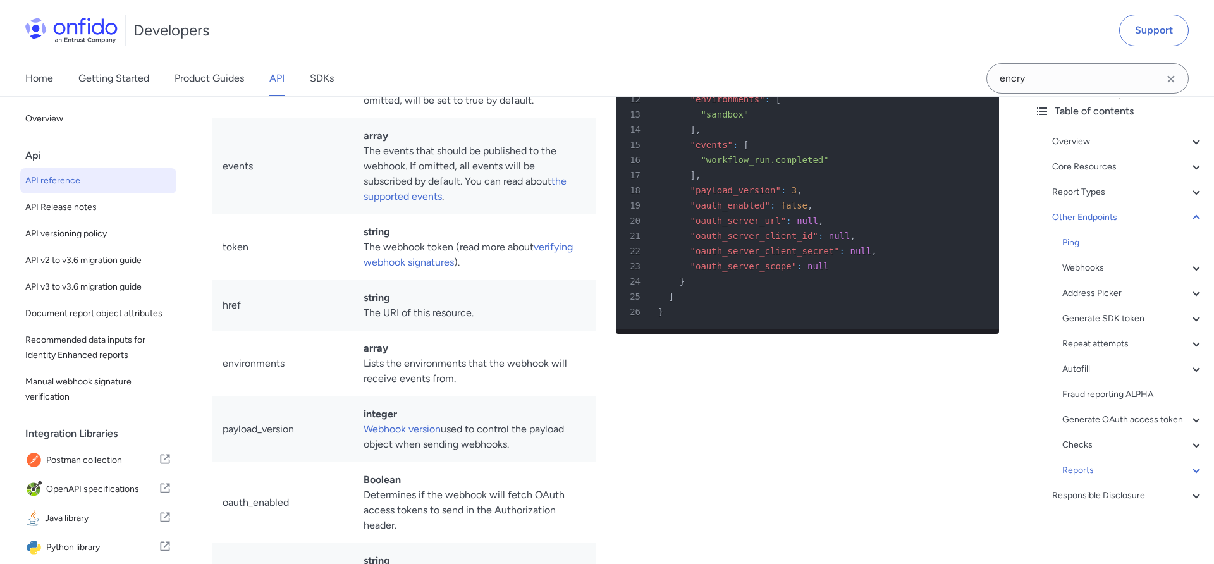
click at [1195, 469] on icon at bounding box center [1196, 470] width 15 height 15
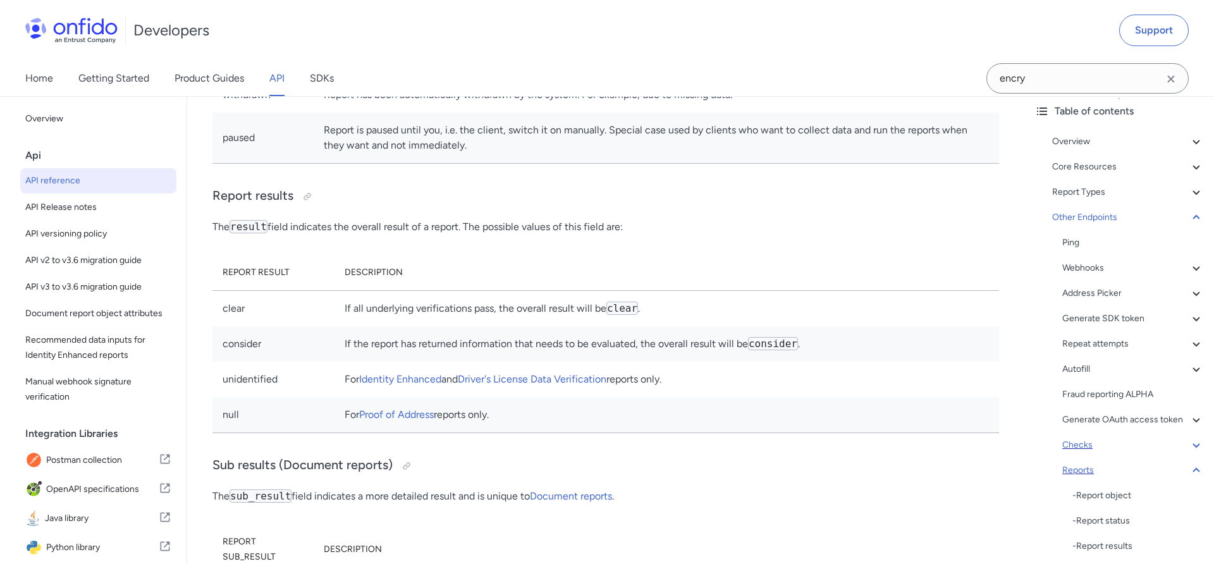
click at [1197, 446] on icon at bounding box center [1196, 445] width 15 height 15
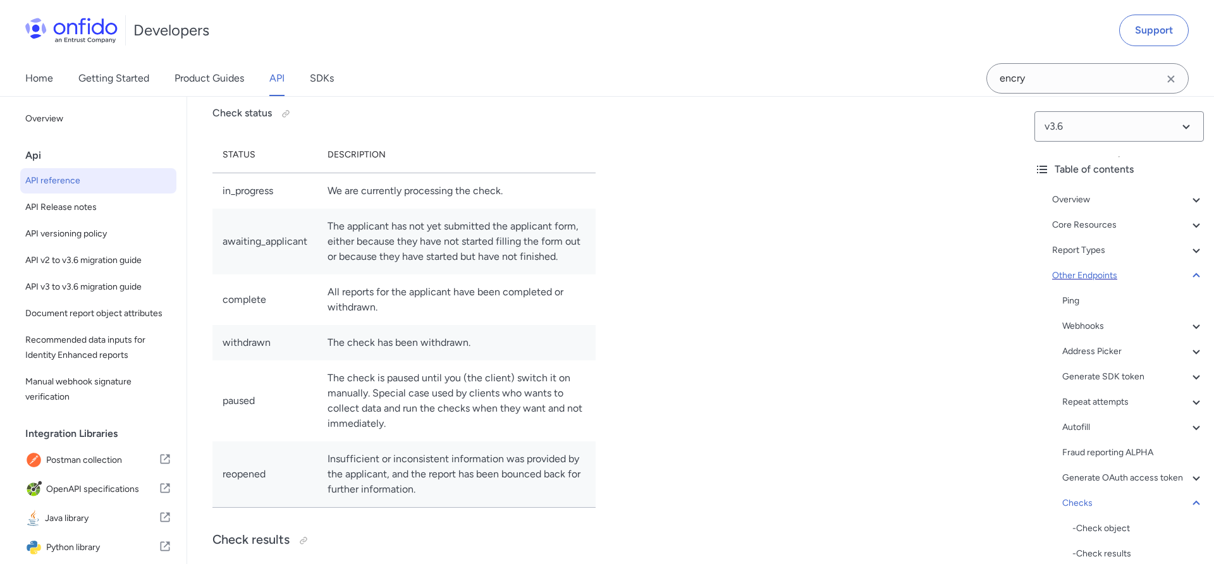
click at [1193, 280] on icon at bounding box center [1196, 275] width 15 height 15
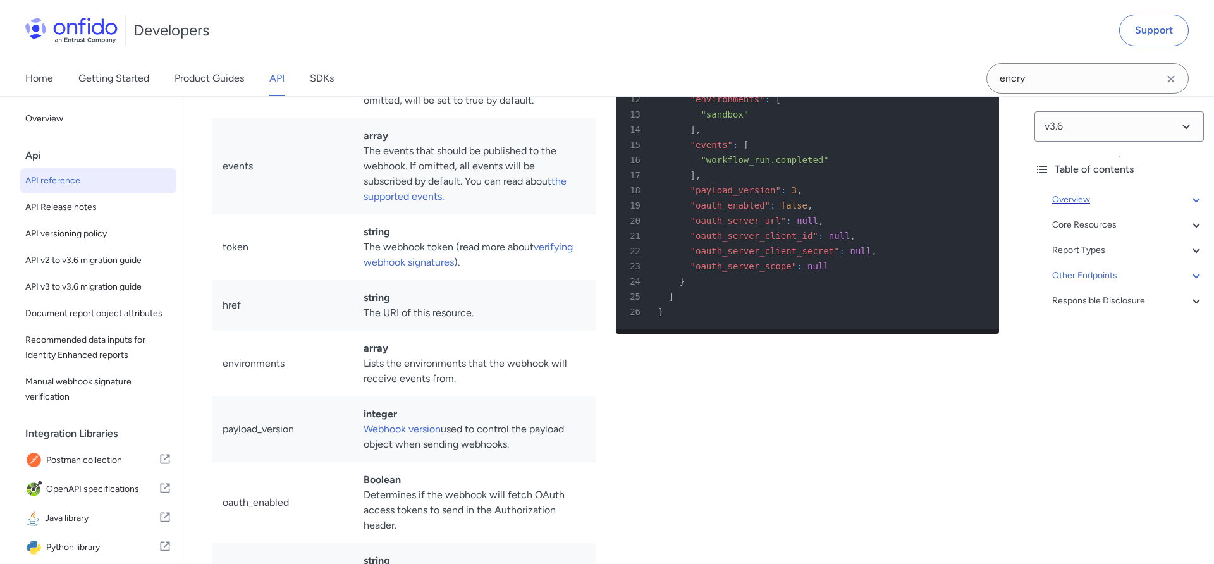
click at [1197, 199] on icon at bounding box center [1196, 199] width 15 height 15
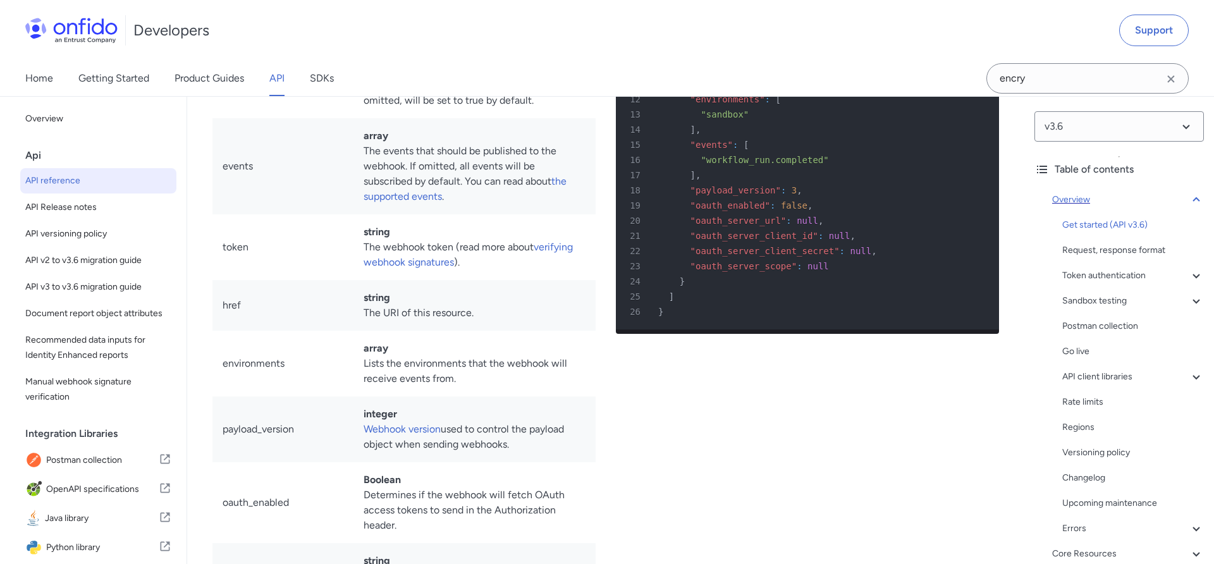
scroll to position [144, 0]
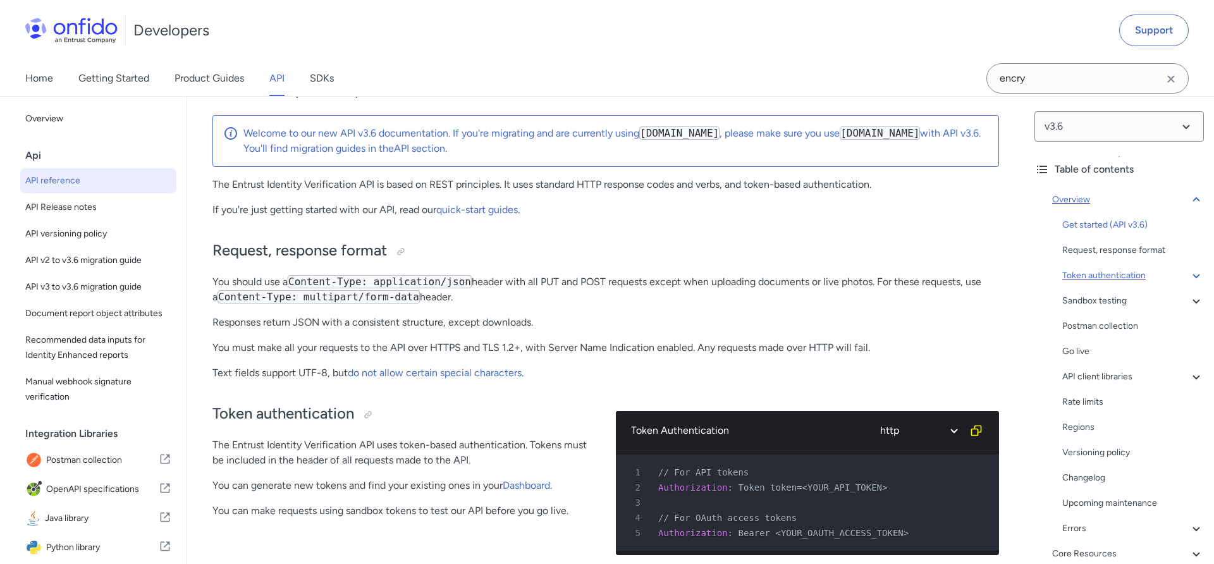
click at [1142, 278] on div "Token authentication" at bounding box center [1134, 275] width 142 height 15
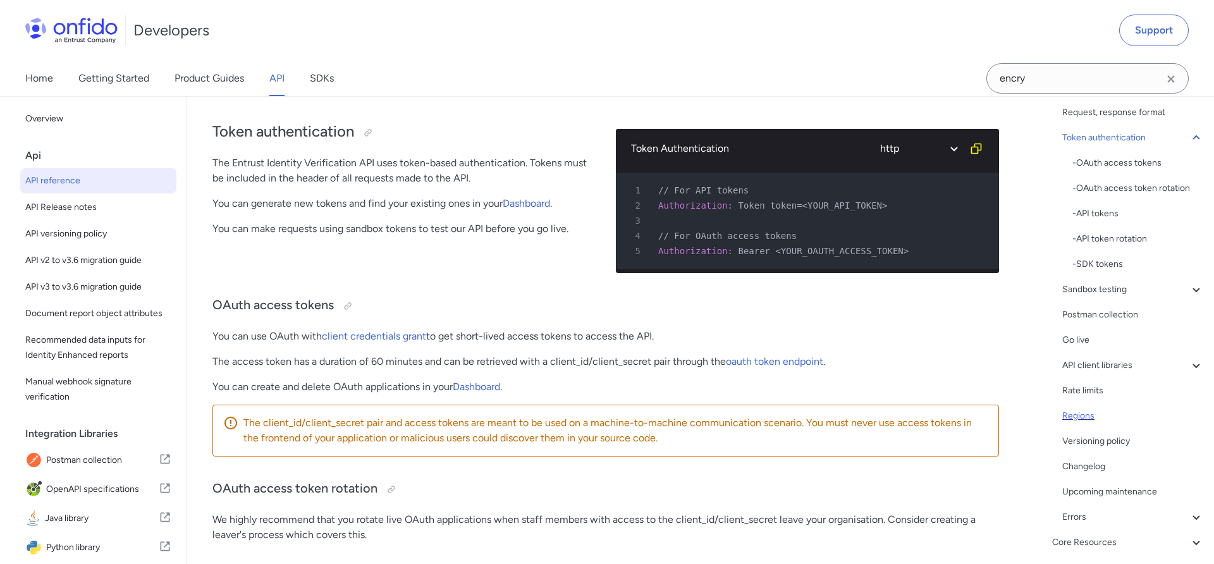
scroll to position [192, 0]
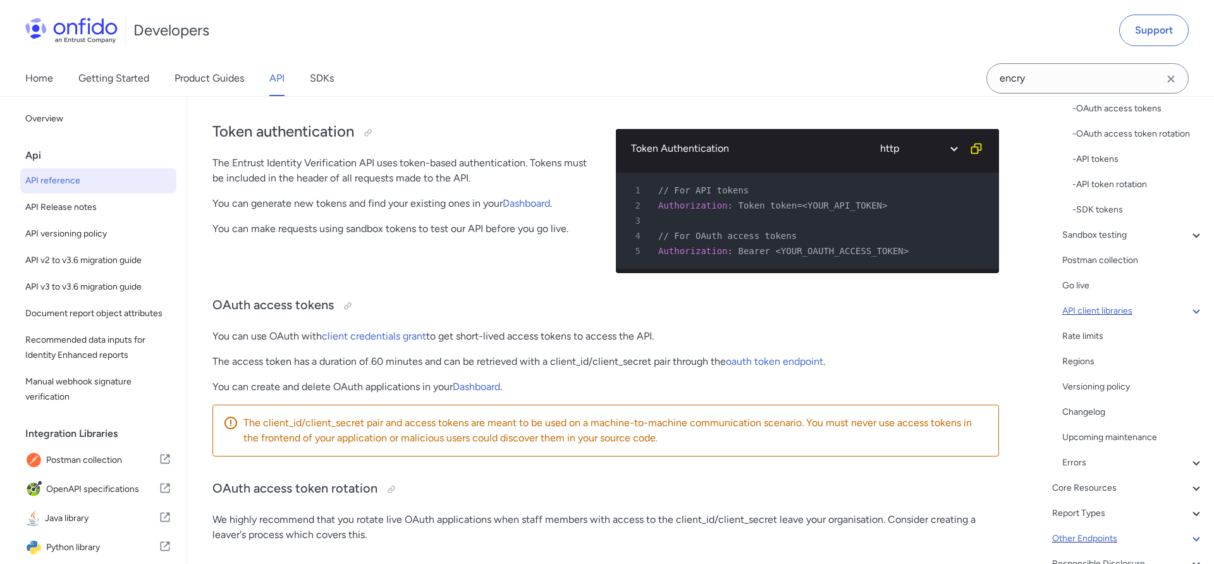
click at [1125, 311] on div "API client libraries" at bounding box center [1134, 311] width 142 height 15
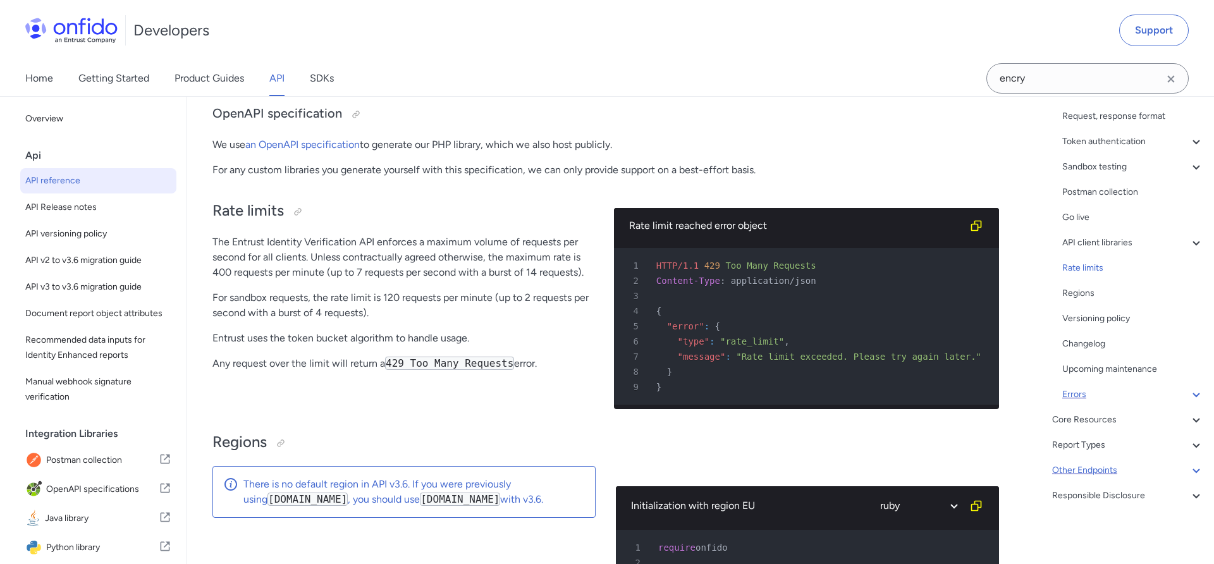
scroll to position [8918, 0]
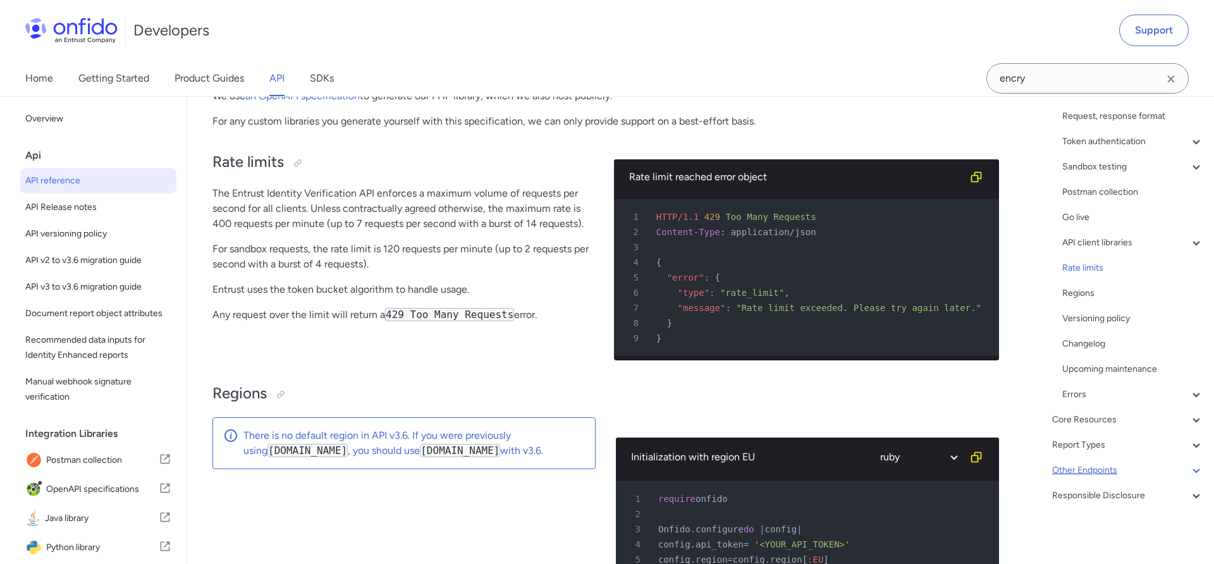
click at [1123, 434] on div "Overview Get started (API v3.6) Request, response format Token authentication -…" at bounding box center [1119, 283] width 169 height 460
click at [1123, 413] on div "Core Resources" at bounding box center [1128, 419] width 152 height 15
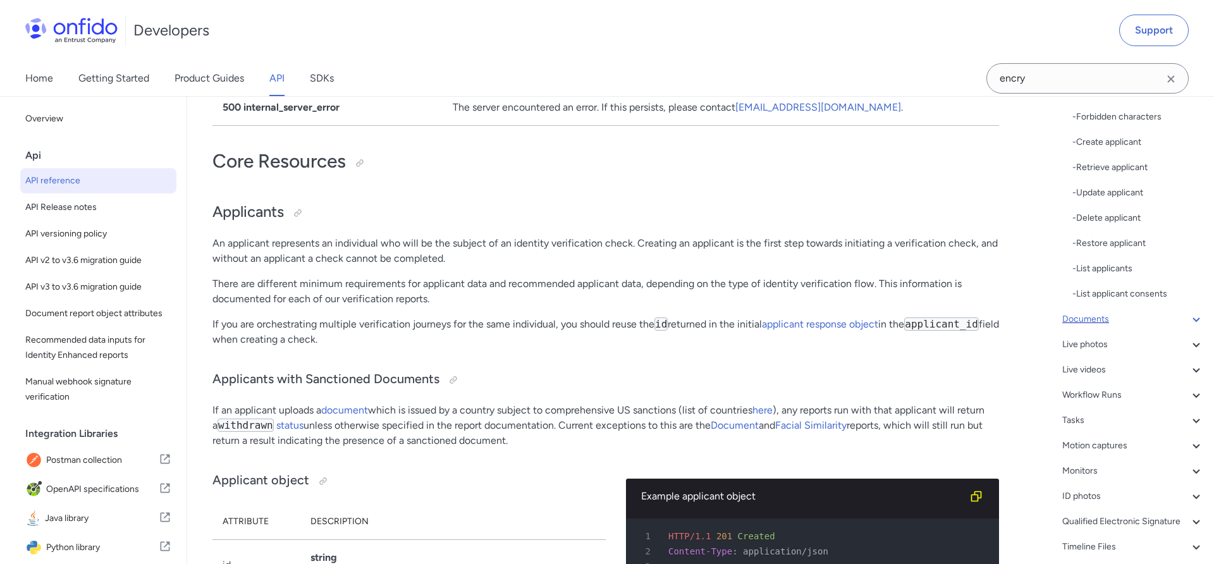
scroll to position [307, 0]
